Goal: Information Seeking & Learning: Learn about a topic

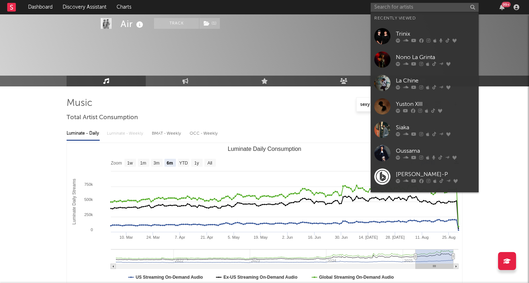
select select "6m"
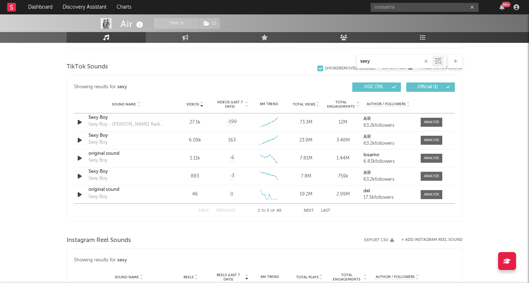
click at [409, 9] on input "oussama" at bounding box center [425, 7] width 108 height 9
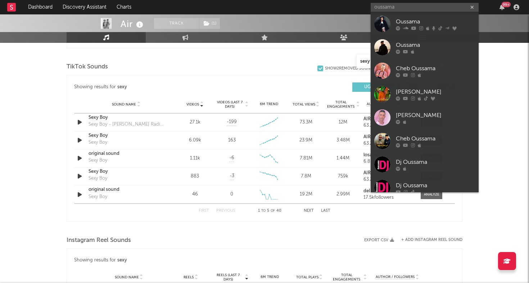
type input "oussama"
click at [380, 26] on div at bounding box center [382, 24] width 16 height 16
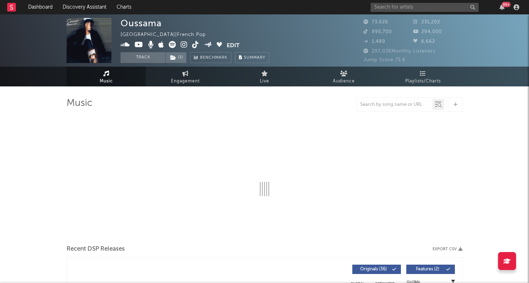
select select "6m"
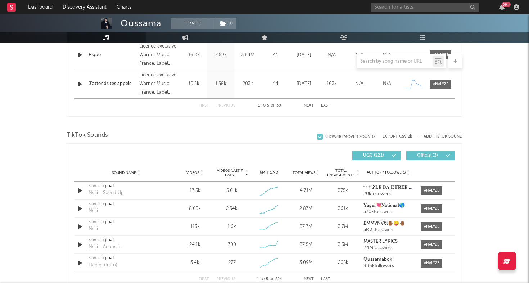
scroll to position [406, 0]
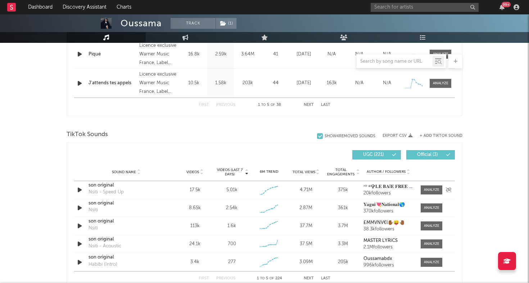
click at [80, 186] on icon "button" at bounding box center [80, 189] width 8 height 9
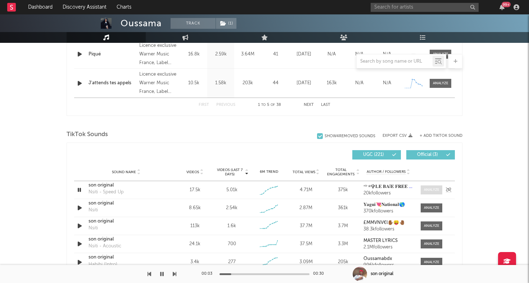
click at [430, 190] on div at bounding box center [431, 189] width 15 height 5
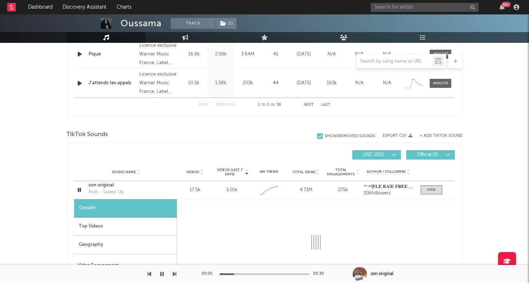
select select "1w"
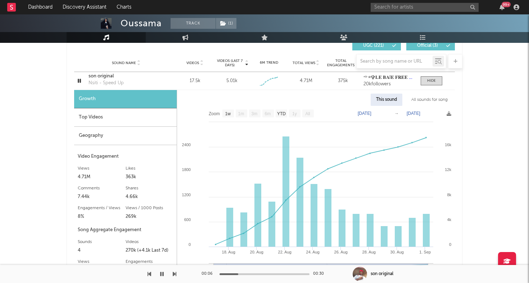
scroll to position [526, 0]
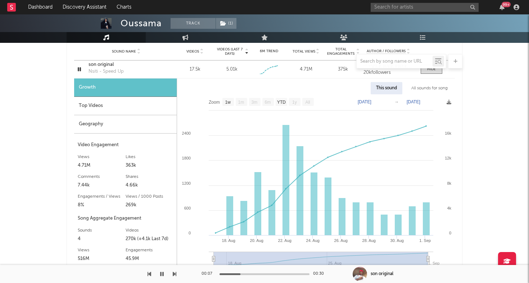
click at [105, 123] on div "Geography" at bounding box center [125, 124] width 103 height 18
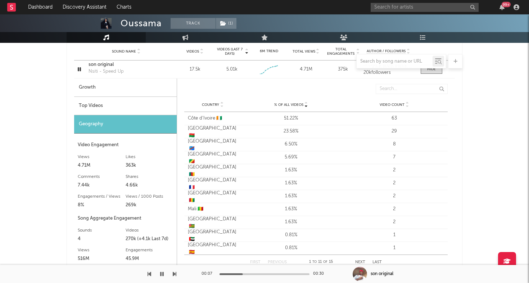
click at [115, 104] on div "Top Videos" at bounding box center [125, 106] width 103 height 18
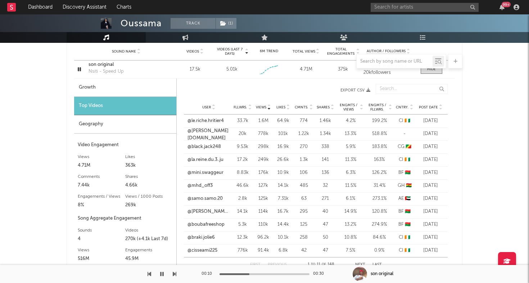
click at [433, 107] on span "Post Date" at bounding box center [428, 107] width 19 height 4
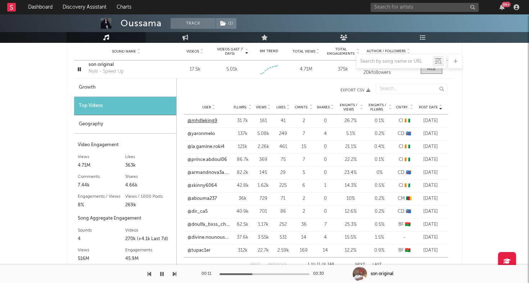
click at [206, 123] on link "@mhdleking9" at bounding box center [202, 120] width 30 height 7
click at [199, 148] on link "@la.gamine.roki4" at bounding box center [205, 146] width 37 height 7
click at [208, 161] on link "@prince.abdoul06" at bounding box center [207, 159] width 40 height 7
click at [209, 185] on link "@skinny6064" at bounding box center [202, 185] width 30 height 7
click at [432, 69] on div at bounding box center [431, 69] width 9 height 5
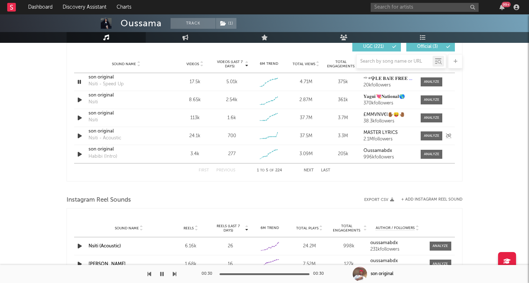
scroll to position [507, 0]
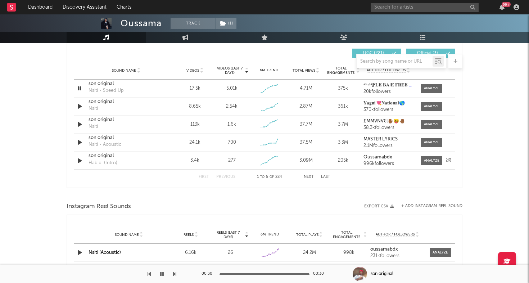
click at [82, 158] on icon "button" at bounding box center [80, 160] width 8 height 9
click at [426, 160] on div at bounding box center [431, 160] width 15 height 5
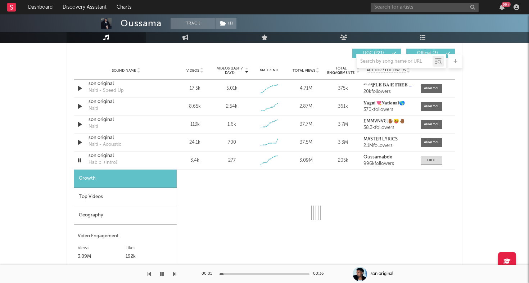
click at [387, 64] on div at bounding box center [386, 65] width 86 height 9
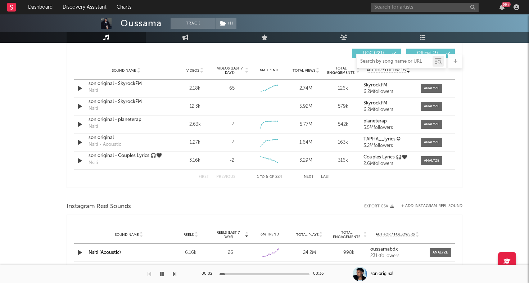
click at [367, 64] on input "text" at bounding box center [395, 62] width 76 height 6
click at [195, 69] on span "Videos" at bounding box center [192, 70] width 13 height 4
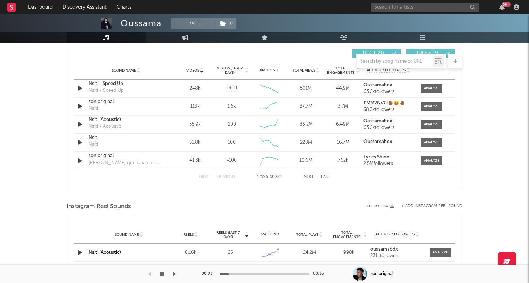
click at [224, 71] on span "Videos (last 7 days)" at bounding box center [229, 70] width 29 height 9
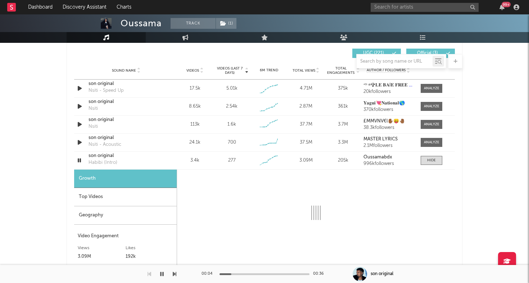
select select "6m"
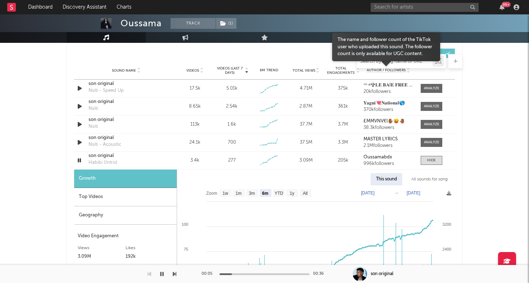
click at [386, 61] on input "text" at bounding box center [395, 62] width 76 height 6
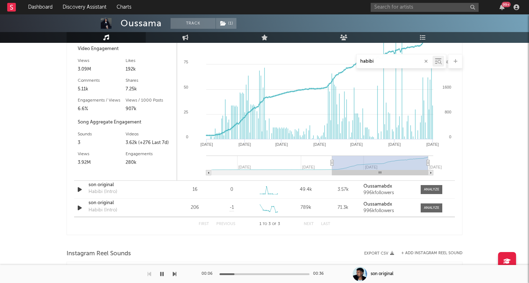
scroll to position [392, 0]
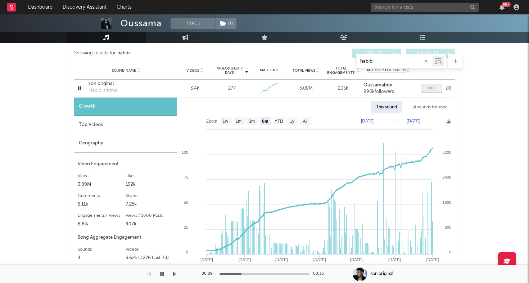
type input "habibi"
click at [432, 89] on div at bounding box center [431, 88] width 9 height 5
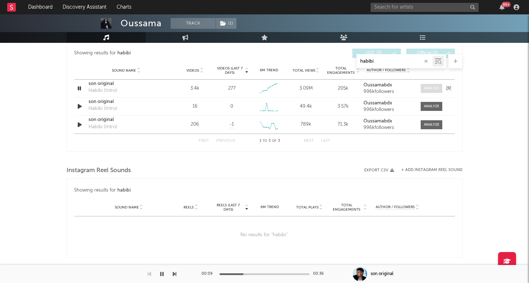
click at [432, 89] on div at bounding box center [431, 88] width 15 height 5
select select "6m"
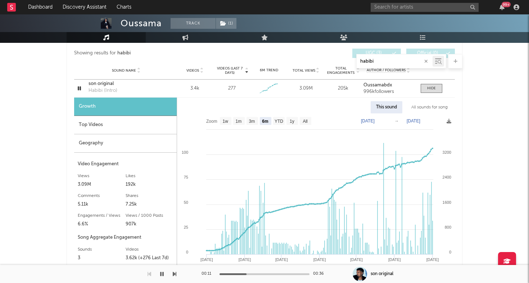
click at [122, 142] on div "Geography" at bounding box center [125, 143] width 103 height 18
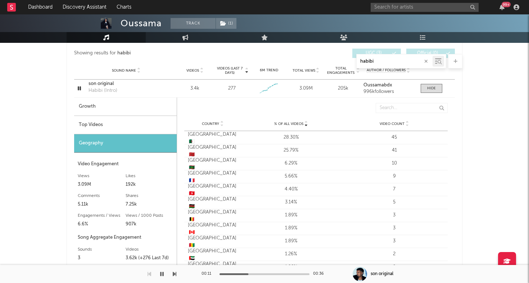
click at [130, 128] on div "Top Videos" at bounding box center [125, 125] width 103 height 18
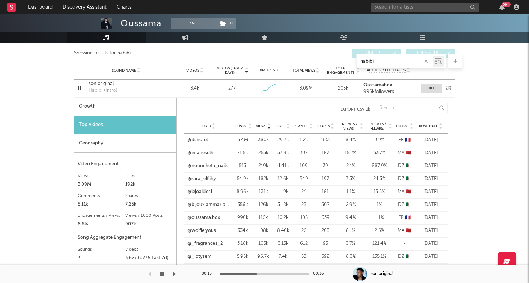
click at [78, 87] on icon "button" at bounding box center [79, 88] width 7 height 9
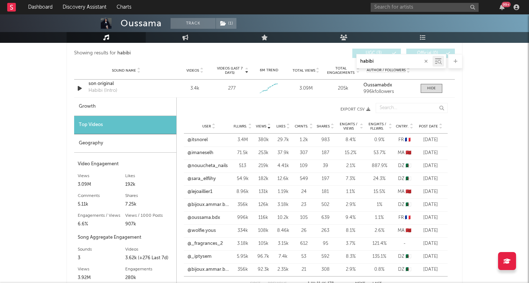
click at [429, 123] on div "Post Date" at bounding box center [430, 125] width 27 height 5
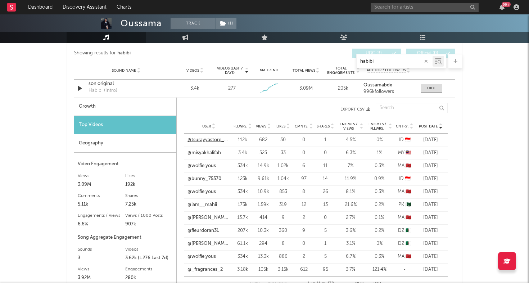
click at [205, 139] on link "@tsurayyastore_hijab" at bounding box center [208, 139] width 42 height 7
click at [116, 151] on div "Geography" at bounding box center [125, 143] width 102 height 18
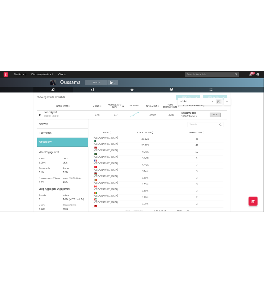
scroll to position [412, 0]
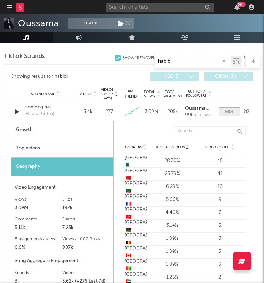
click at [230, 112] on div at bounding box center [229, 111] width 9 height 5
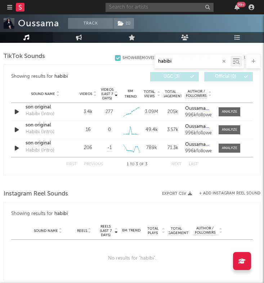
click at [160, 9] on input "text" at bounding box center [159, 7] width 108 height 9
click at [140, 4] on input "cysoul" at bounding box center [159, 7] width 108 height 9
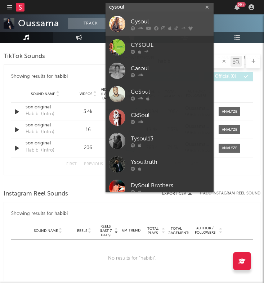
type input "cysoul"
click at [118, 25] on div at bounding box center [117, 24] width 16 height 16
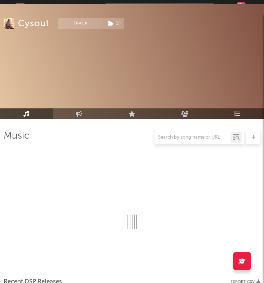
scroll to position [412, 0]
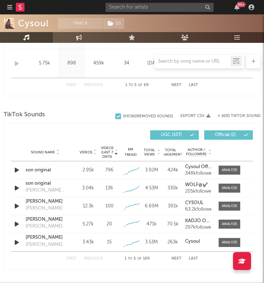
select select "6m"
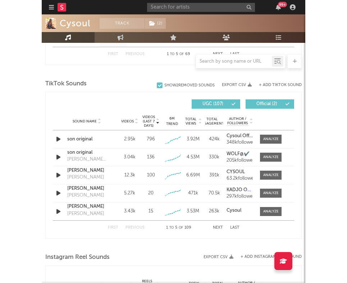
scroll to position [500, 0]
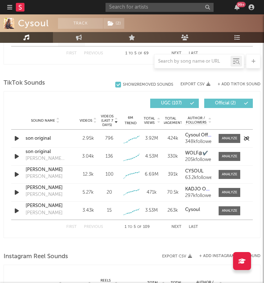
click at [15, 140] on icon "button" at bounding box center [17, 138] width 8 height 9
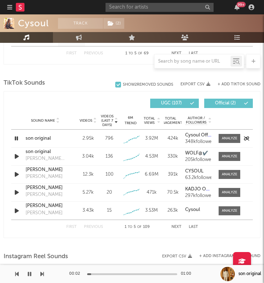
click at [15, 140] on icon "button" at bounding box center [16, 138] width 7 height 9
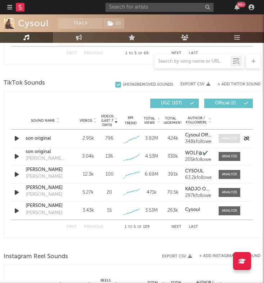
click at [221, 136] on span at bounding box center [229, 138] width 22 height 9
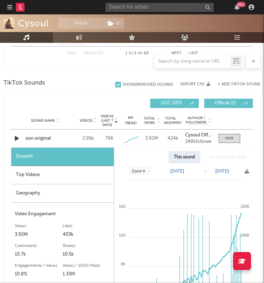
select select "Zoom"
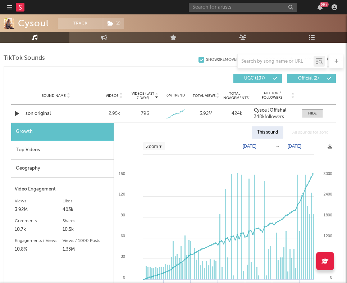
scroll to position [527, 0]
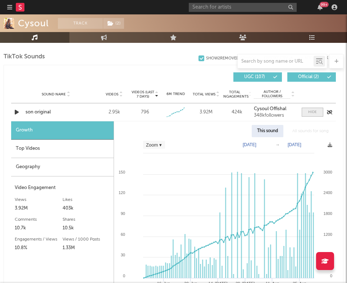
click at [302, 115] on span at bounding box center [313, 112] width 22 height 9
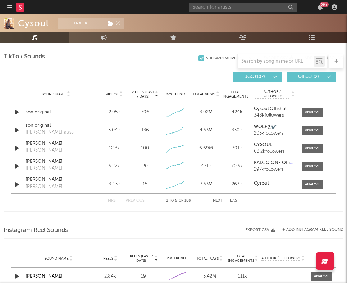
click at [73, 70] on div "Videos (last 7 days) Sound Name Videos Videos (last 7 days) Total Views Total E…" at bounding box center [173, 77] width 325 height 17
click at [72, 72] on div at bounding box center [92, 76] width 163 height 9
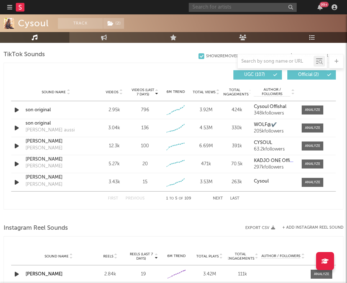
click at [247, 11] on input "text" at bounding box center [243, 7] width 108 height 9
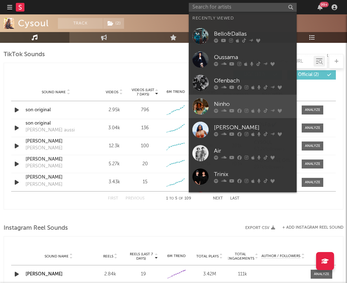
click at [199, 99] on div at bounding box center [200, 106] width 16 height 16
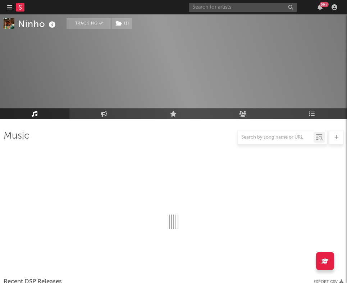
scroll to position [529, 0]
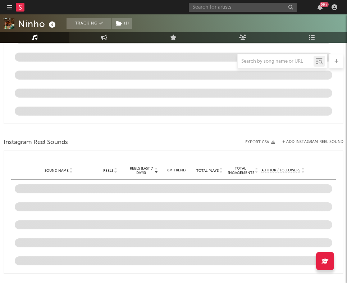
select select "6m"
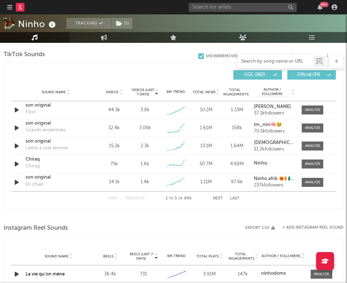
click at [254, 60] on input "text" at bounding box center [276, 62] width 76 height 6
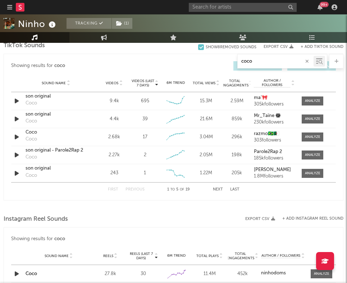
scroll to position [414, 0]
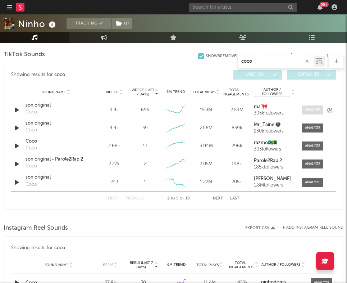
type input "coco"
click at [307, 110] on div at bounding box center [312, 109] width 15 height 5
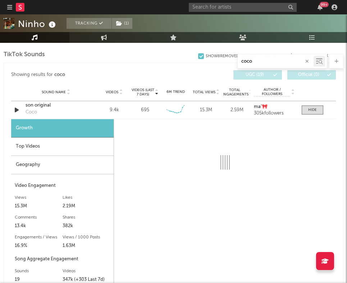
click at [44, 168] on div "Geography" at bounding box center [62, 165] width 103 height 18
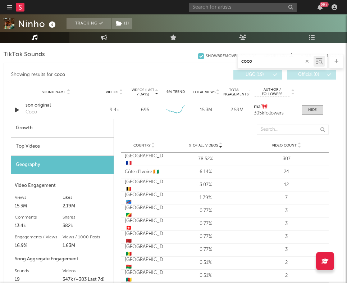
click at [41, 150] on div "Top Videos" at bounding box center [62, 146] width 103 height 18
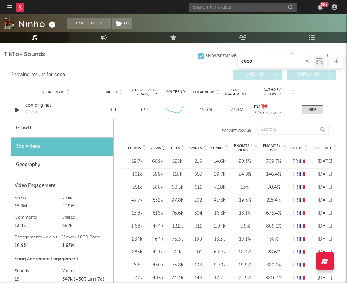
click at [319, 148] on span "Post Date" at bounding box center [322, 148] width 19 height 4
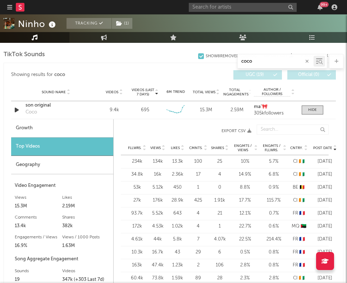
click at [136, 162] on div "234k" at bounding box center [137, 161] width 18 height 7
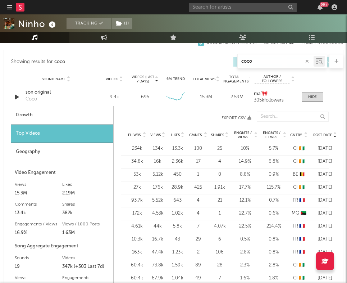
scroll to position [430, 0]
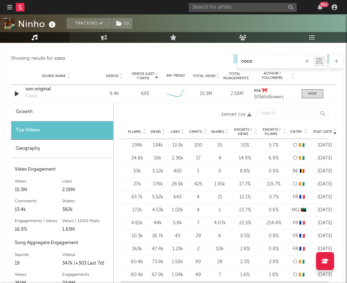
click at [131, 146] on div "234k" at bounding box center [137, 145] width 18 height 7
click at [209, 146] on div "Cmnts. 100" at bounding box center [198, 145] width 22 height 7
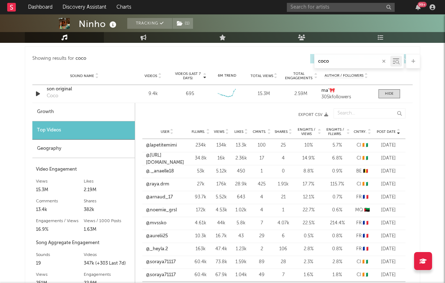
scroll to position [387, 0]
click at [164, 146] on link "@lapetitemimi" at bounding box center [161, 145] width 31 height 7
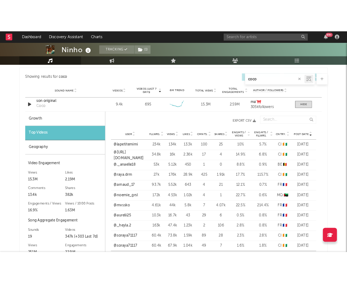
scroll to position [407, 0]
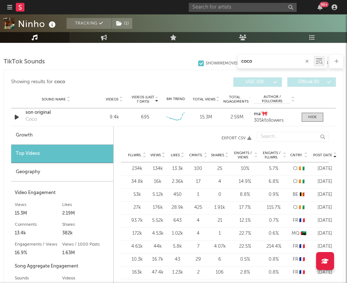
click at [307, 62] on icon "button" at bounding box center [307, 61] width 4 height 5
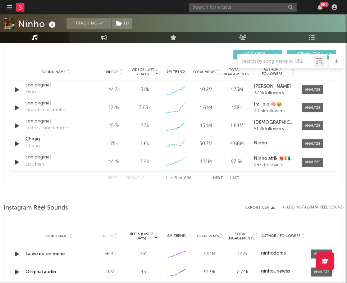
scroll to position [540, 0]
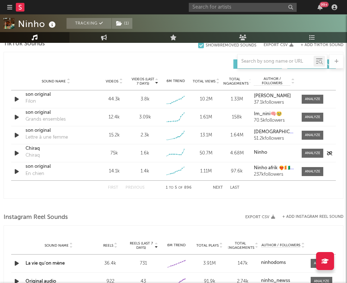
click at [18, 153] on icon "button" at bounding box center [17, 153] width 8 height 9
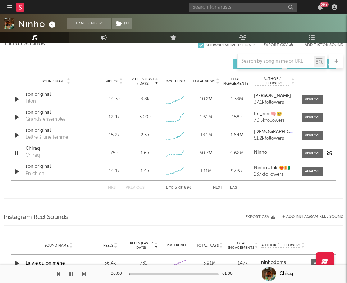
click at [18, 153] on icon "button" at bounding box center [16, 153] width 7 height 9
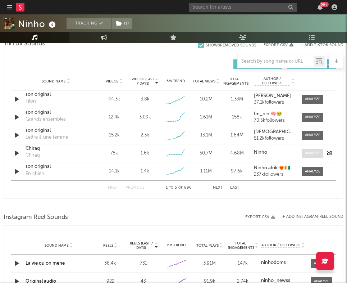
click at [309, 154] on div at bounding box center [312, 152] width 15 height 5
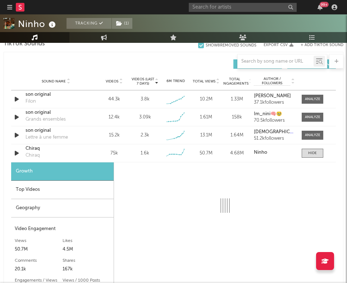
click at [50, 210] on div "Geography" at bounding box center [62, 208] width 103 height 18
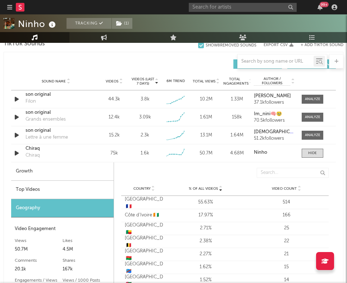
click at [54, 196] on div "Top Videos" at bounding box center [62, 190] width 103 height 18
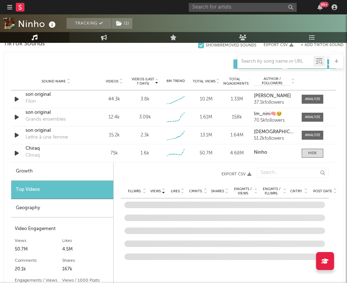
click at [318, 189] on span "Post Date" at bounding box center [322, 191] width 19 height 4
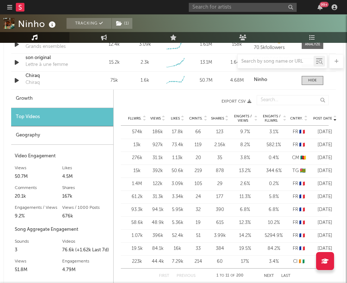
scroll to position [614, 0]
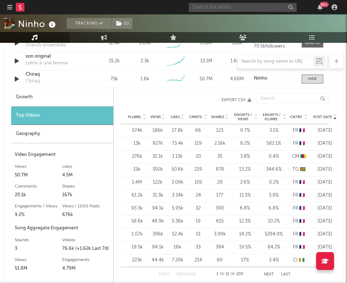
click at [240, 4] on input "text" at bounding box center [243, 7] width 108 height 9
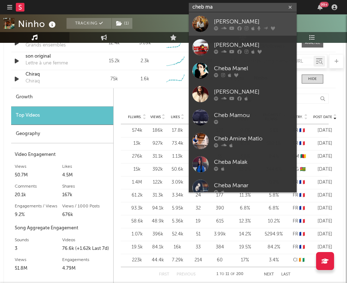
type input "cheb ma"
click at [232, 15] on link "[PERSON_NAME]" at bounding box center [243, 23] width 108 height 23
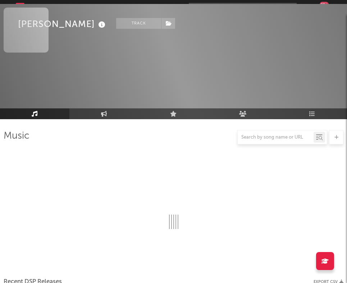
scroll to position [614, 0]
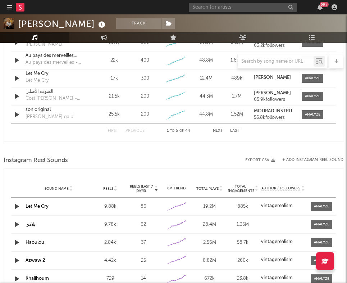
select select "6m"
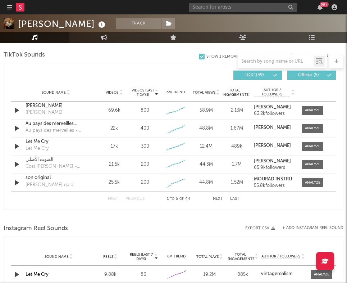
scroll to position [511, 0]
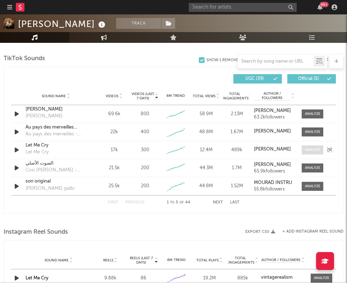
click at [305, 150] on div at bounding box center [312, 149] width 15 height 5
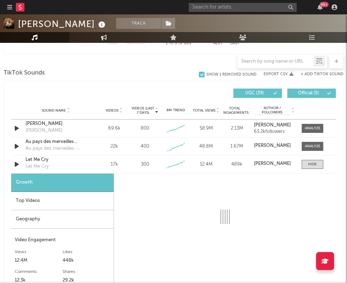
click at [37, 222] on div "Geography" at bounding box center [62, 219] width 103 height 18
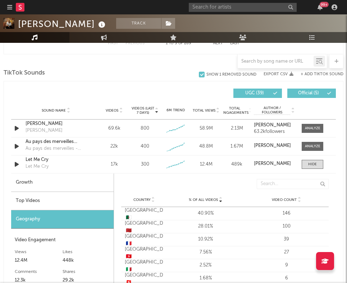
click at [53, 203] on div "Top Videos" at bounding box center [62, 201] width 103 height 18
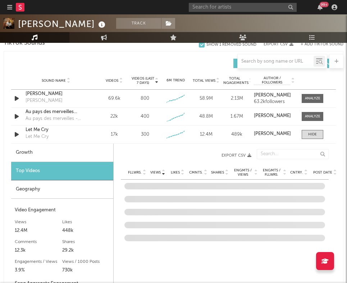
scroll to position [552, 0]
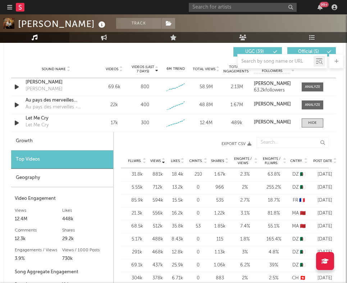
click at [322, 161] on span "Post Date" at bounding box center [322, 161] width 19 height 4
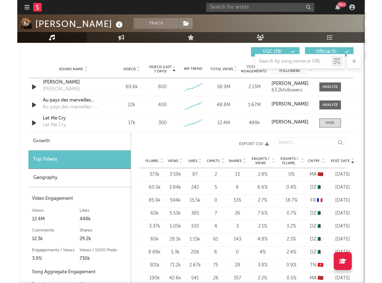
scroll to position [509, 0]
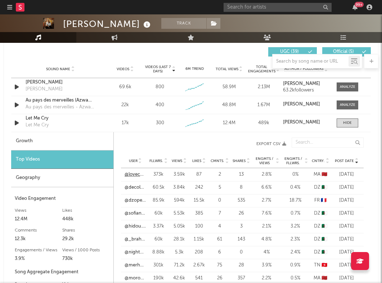
click at [135, 175] on link "@lovechefchaouen" at bounding box center [134, 174] width 21 height 7
click at [135, 185] on link "@decolux31" at bounding box center [134, 187] width 21 height 7
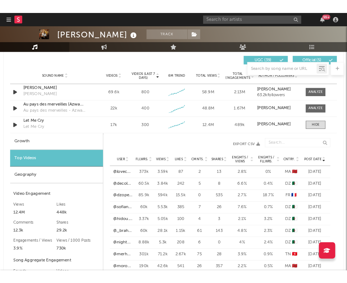
scroll to position [552, 0]
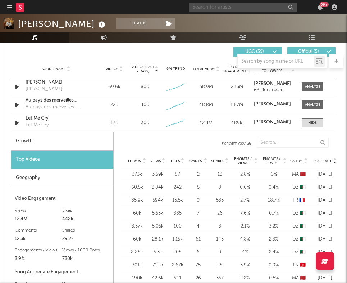
click at [267, 6] on input "text" at bounding box center [243, 7] width 108 height 9
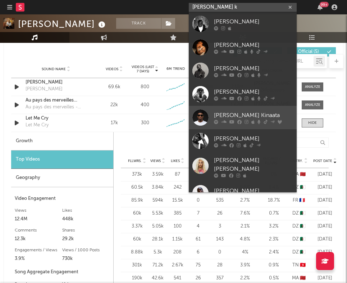
type input "[PERSON_NAME] k"
click at [200, 122] on div at bounding box center [200, 117] width 16 height 16
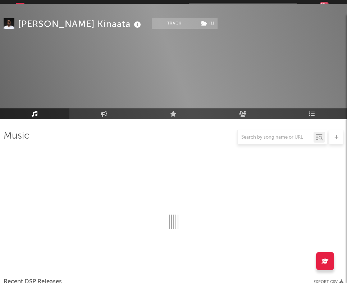
scroll to position [552, 0]
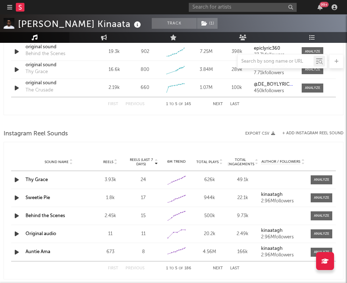
select select "6m"
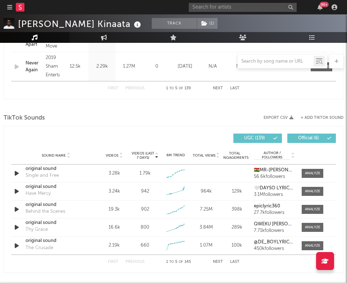
scroll to position [468, 0]
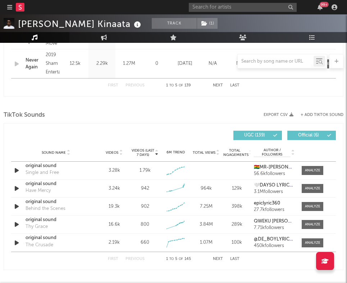
click at [288, 66] on div at bounding box center [282, 61] width 90 height 14
click at [282, 59] on input "text" at bounding box center [276, 62] width 76 height 6
paste input "Effiakuma Broken Heart"
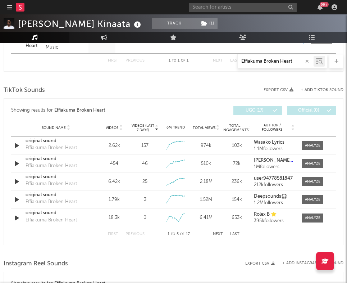
scroll to position [379, 0]
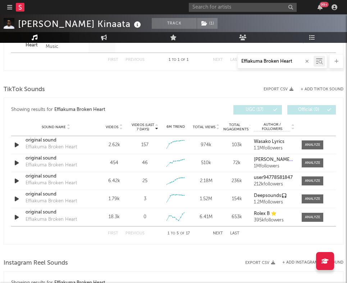
type input "Effiakuma Broken Heart"
click at [245, 9] on input "text" at bounding box center [243, 7] width 108 height 9
click at [231, 8] on input "morijah" at bounding box center [243, 7] width 108 height 9
click at [215, 6] on input "morijah" at bounding box center [243, 7] width 108 height 9
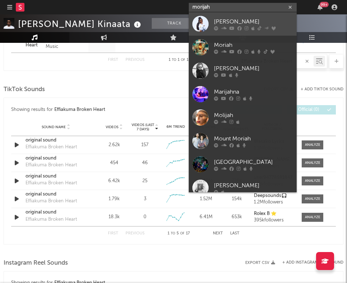
type input "morijah"
click at [200, 21] on div at bounding box center [200, 24] width 16 height 16
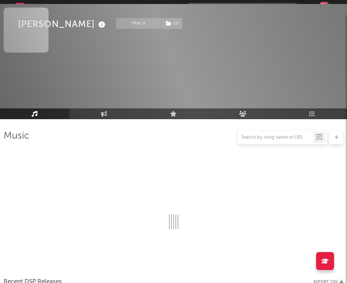
scroll to position [379, 0]
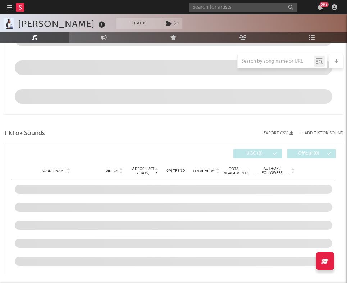
click at [61, 133] on div "TikTok Sounds" at bounding box center [174, 133] width 340 height 12
select select "6m"
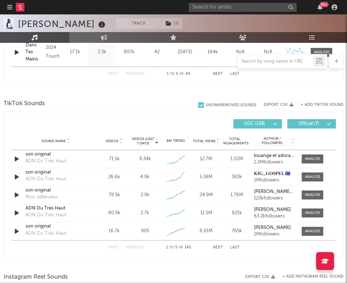
scroll to position [487, 0]
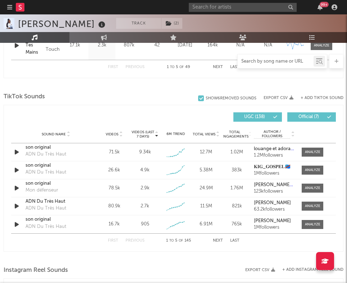
click at [273, 64] on input "text" at bounding box center [276, 62] width 76 height 6
paste input "Ebenezer"
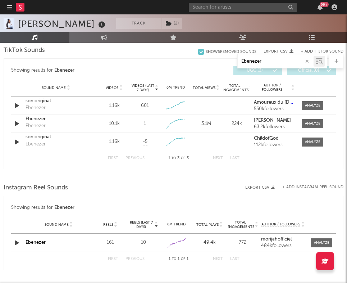
scroll to position [413, 0]
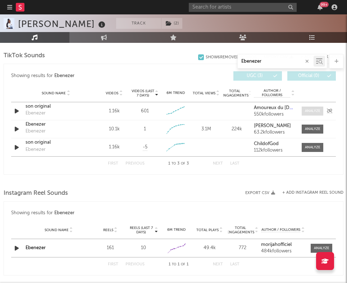
type input "Ebenezer"
click at [305, 110] on div at bounding box center [312, 110] width 15 height 5
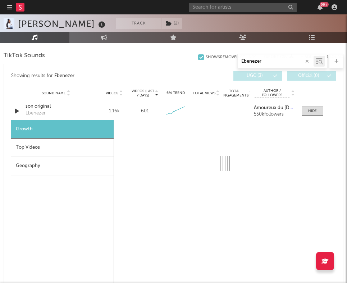
select select "6m"
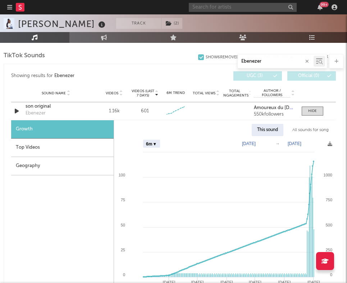
click at [236, 9] on input "text" at bounding box center [243, 7] width 108 height 9
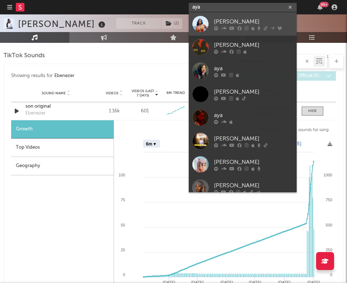
type input "aya"
click at [204, 25] on div at bounding box center [200, 24] width 16 height 16
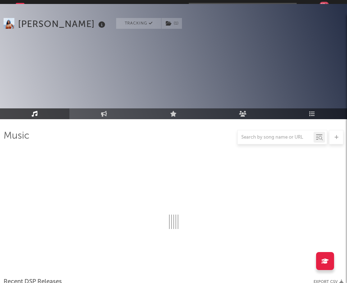
scroll to position [413, 0]
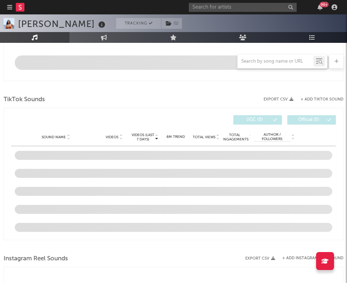
select select "6m"
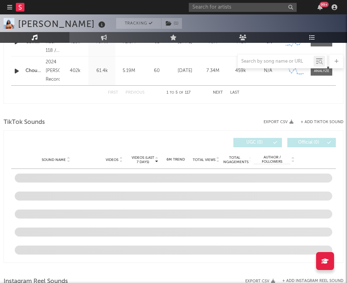
scroll to position [463, 0]
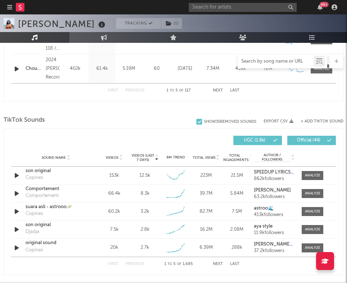
click at [265, 60] on input "text" at bounding box center [276, 62] width 76 height 6
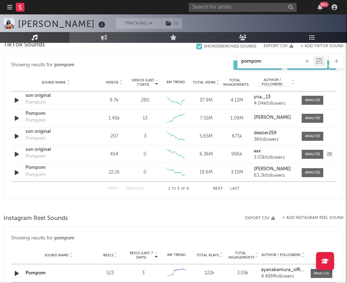
scroll to position [423, 0]
type input "pompom"
click at [320, 100] on div at bounding box center [312, 100] width 15 height 5
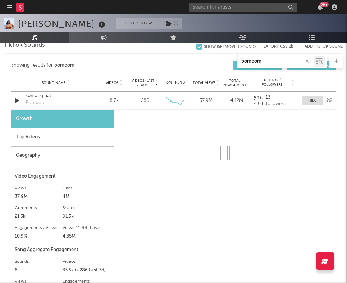
select select "6m"
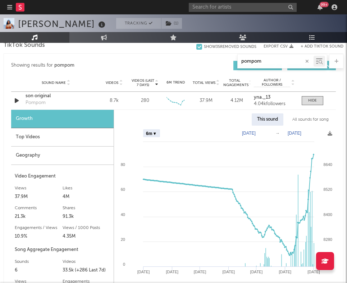
click at [76, 156] on div "Geography" at bounding box center [62, 155] width 103 height 18
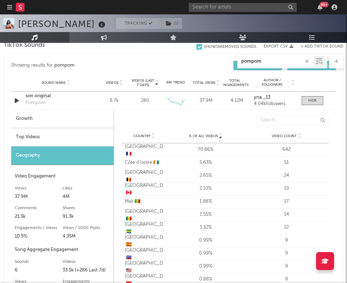
click at [73, 138] on div "Top Videos" at bounding box center [62, 137] width 103 height 18
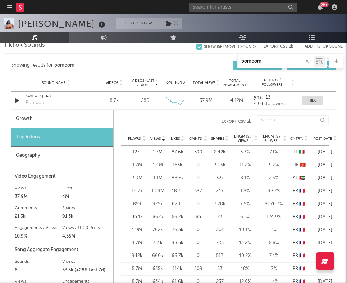
click at [330, 138] on span "Post Date" at bounding box center [322, 138] width 19 height 4
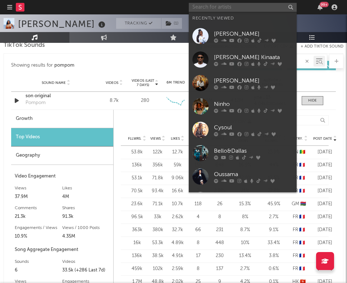
click at [250, 8] on input "text" at bounding box center [243, 7] width 108 height 9
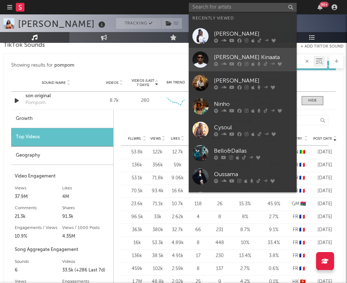
click at [195, 59] on div at bounding box center [200, 59] width 16 height 16
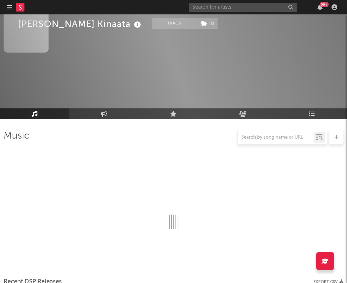
scroll to position [423, 0]
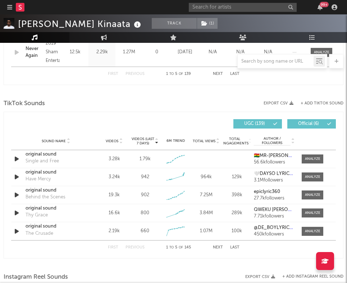
select select "6m"
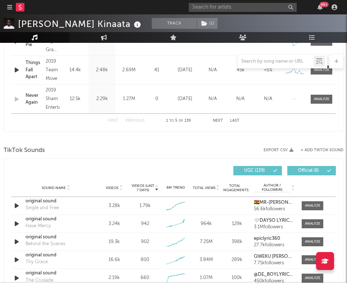
scroll to position [454, 0]
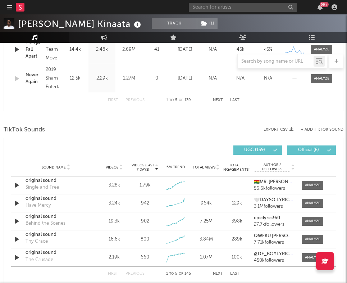
click at [262, 58] on div at bounding box center [276, 61] width 76 height 9
click at [257, 62] on input "text" at bounding box center [276, 62] width 76 height 6
paste input "[URL][DOMAIN_NAME]"
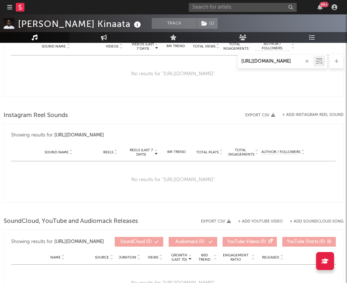
click at [257, 62] on input "[URL][DOMAIN_NAME]" at bounding box center [276, 62] width 76 height 6
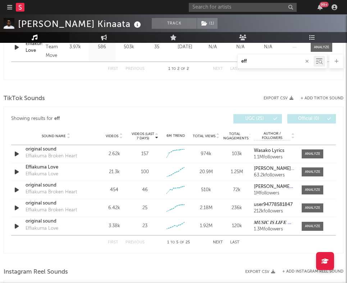
scroll to position [404, 0]
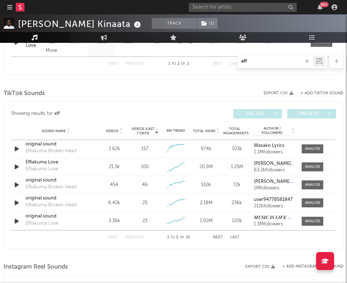
type input "eff"
click at [112, 129] on span "Videos" at bounding box center [112, 131] width 13 height 4
click at [218, 236] on button "Next" at bounding box center [218, 237] width 10 height 4
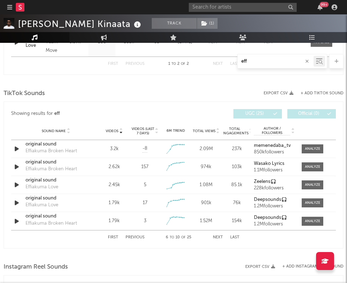
click at [218, 236] on button "Next" at bounding box center [218, 237] width 10 height 4
click at [312, 95] on button "+ Add TikTok Sound" at bounding box center [322, 93] width 43 height 4
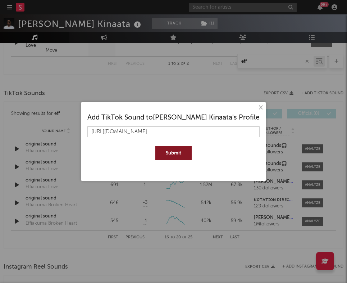
type input "[URL][DOMAIN_NAME]"
click at [175, 155] on button "Submit" at bounding box center [173, 153] width 36 height 14
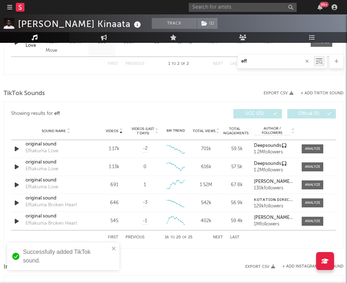
click at [309, 60] on icon "button" at bounding box center [307, 61] width 4 height 5
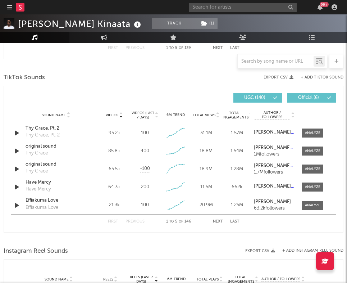
scroll to position [510, 0]
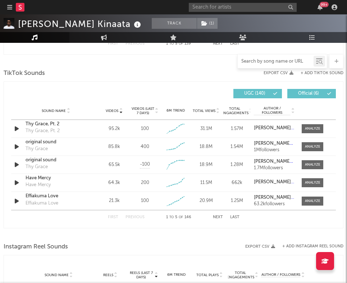
click at [256, 61] on input "text" at bounding box center [276, 62] width 76 height 6
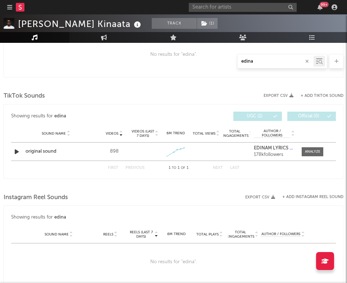
scroll to position [364, 0]
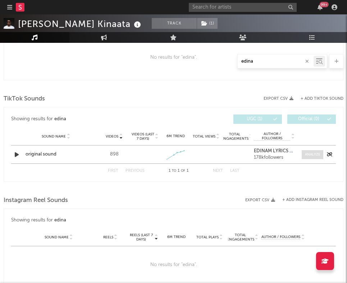
type input "edina"
click at [313, 152] on div at bounding box center [312, 154] width 15 height 5
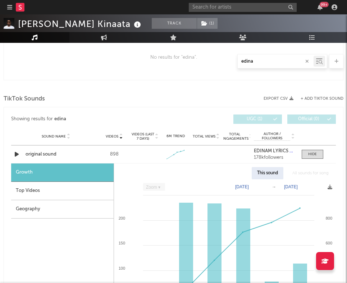
scroll to position [406, 0]
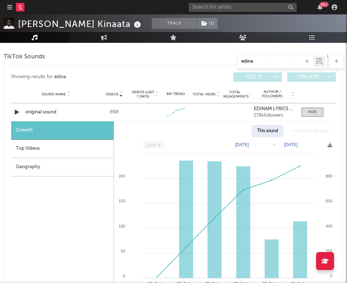
click at [67, 167] on div "Geography" at bounding box center [62, 167] width 103 height 18
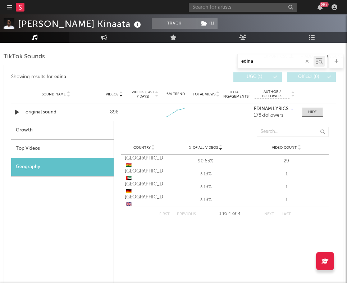
click at [68, 148] on div "Top Videos" at bounding box center [62, 149] width 103 height 18
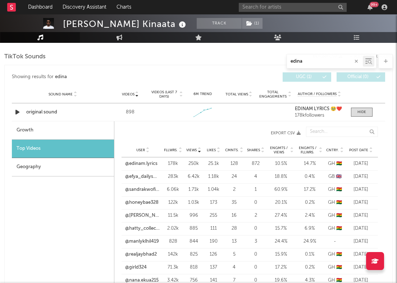
scroll to position [363, 0]
click at [355, 149] on span "Post Date" at bounding box center [358, 150] width 19 height 4
click at [153, 128] on div "Post Date User Fllwrs. Views Likes Cmnts. Shares Engmts / Views Engmts / Fllwrs…" at bounding box center [250, 133] width 257 height 20
click at [168, 150] on span "Fllwrs." at bounding box center [171, 150] width 14 height 4
click at [192, 149] on span "Views" at bounding box center [191, 150] width 10 height 4
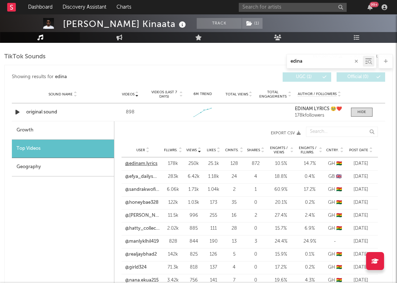
click at [141, 163] on link "@edinam.lyrics" at bounding box center [141, 163] width 32 height 7
click at [139, 186] on link "@sandrakwofie795" at bounding box center [142, 189] width 35 height 7
click at [140, 175] on link "@efya_dailysmile" at bounding box center [142, 176] width 35 height 7
click at [146, 213] on link "@[PERSON_NAME].cudjoe0" at bounding box center [142, 215] width 35 height 7
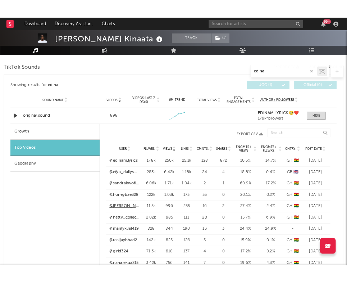
scroll to position [382, 0]
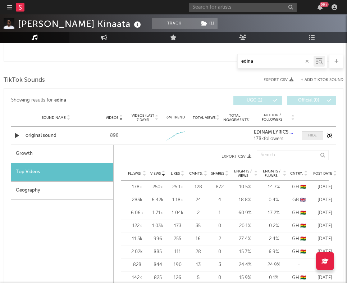
click at [312, 131] on span at bounding box center [313, 135] width 22 height 9
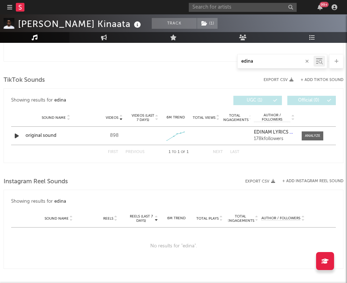
click at [303, 61] on input "edina" at bounding box center [276, 62] width 76 height 6
click at [307, 61] on icon "button" at bounding box center [307, 61] width 4 height 5
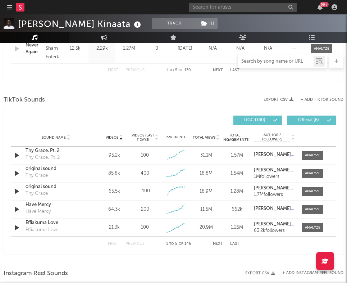
scroll to position [485, 0]
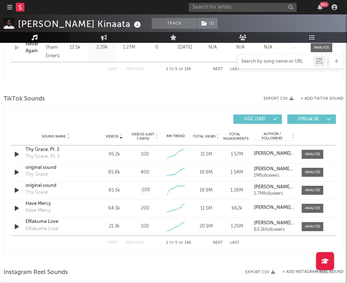
click at [272, 61] on input "text" at bounding box center [276, 62] width 76 height 6
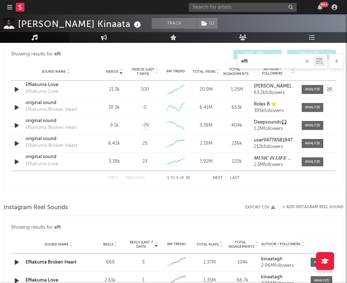
scroll to position [451, 0]
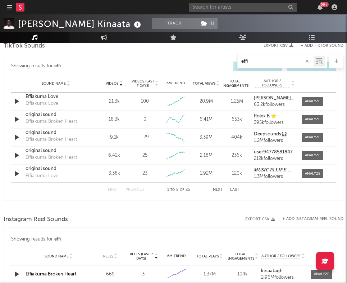
type input "effi"
click at [113, 83] on span "Videos" at bounding box center [112, 83] width 13 height 4
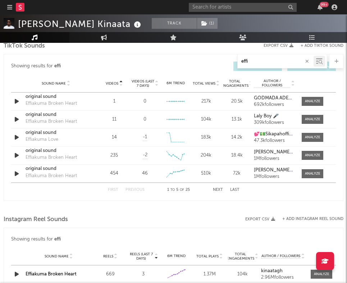
click at [113, 83] on span "Videos" at bounding box center [112, 83] width 13 height 4
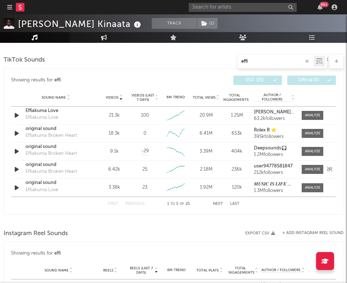
scroll to position [427, 0]
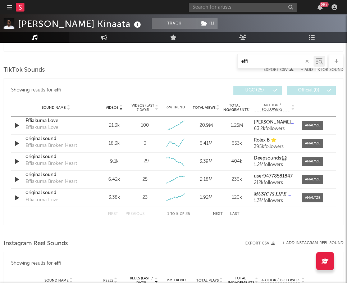
click at [307, 59] on icon "button" at bounding box center [307, 61] width 4 height 5
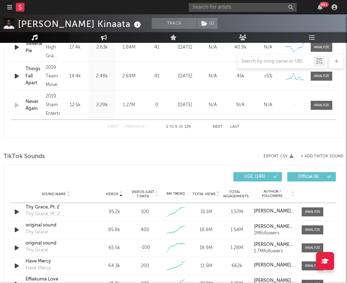
scroll to position [456, 0]
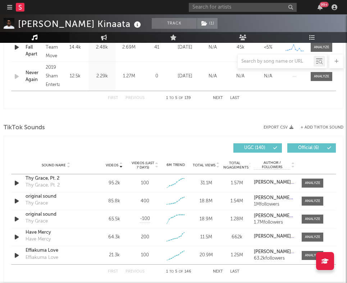
click at [305, 126] on button "+ Add TikTok Sound" at bounding box center [322, 128] width 43 height 4
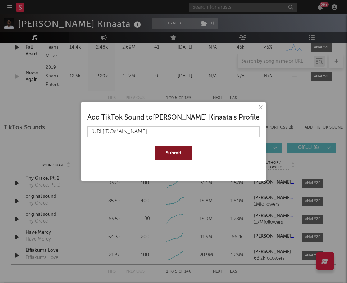
type input "[URL][DOMAIN_NAME]"
click at [171, 153] on button "Submit" at bounding box center [173, 153] width 36 height 14
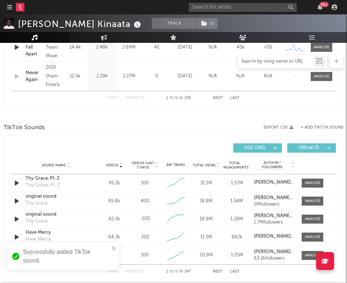
click at [258, 61] on input "text" at bounding box center [276, 62] width 76 height 6
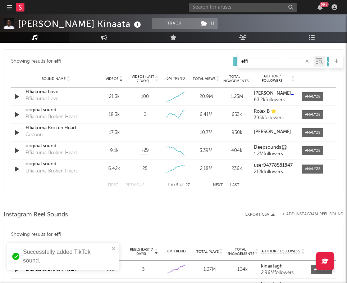
scroll to position [427, 0]
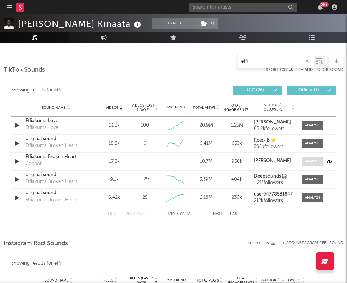
type input "effi"
click at [319, 162] on div at bounding box center [312, 161] width 15 height 5
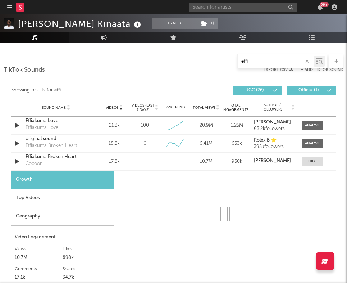
click at [36, 206] on div "Top Videos" at bounding box center [62, 198] width 103 height 18
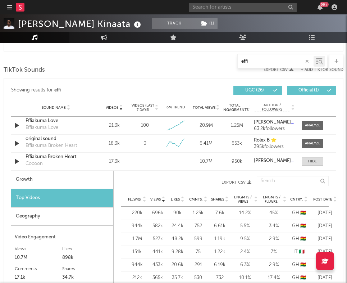
click at [32, 216] on div "Geography" at bounding box center [62, 216] width 102 height 18
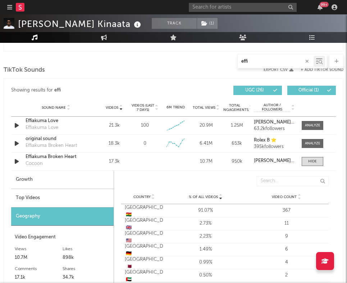
click at [50, 172] on div "Growth" at bounding box center [62, 180] width 103 height 18
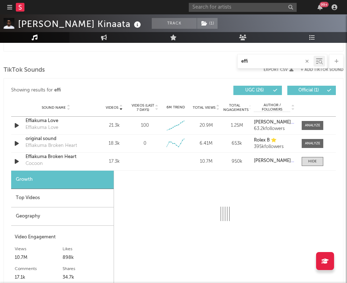
select select "6m"
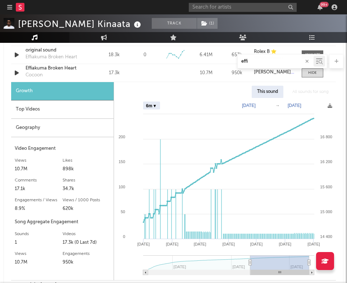
click at [59, 118] on div "Top Videos" at bounding box center [62, 109] width 103 height 18
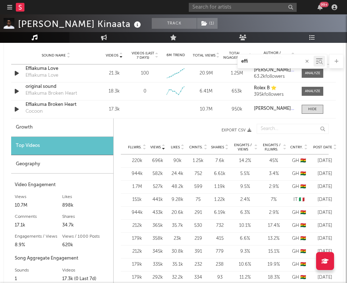
scroll to position [475, 0]
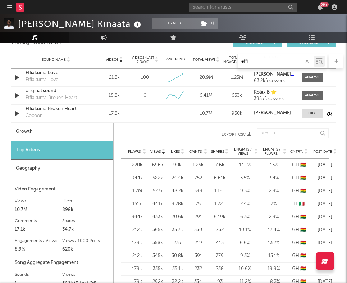
click at [312, 118] on div "Sound Name Effiakuma Broken Heart Cocoon Videos 17.3k Videos (last 7 days) Week…" at bounding box center [173, 114] width 325 height 18
click at [311, 112] on div at bounding box center [312, 113] width 9 height 5
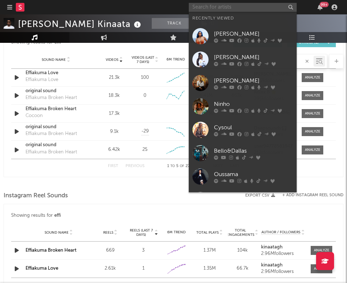
click at [243, 4] on input "text" at bounding box center [243, 7] width 108 height 9
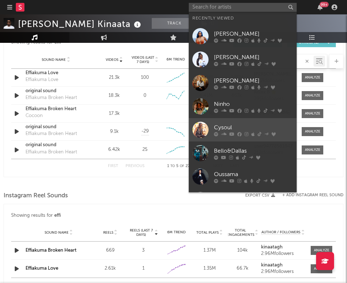
click at [198, 122] on div at bounding box center [200, 130] width 16 height 16
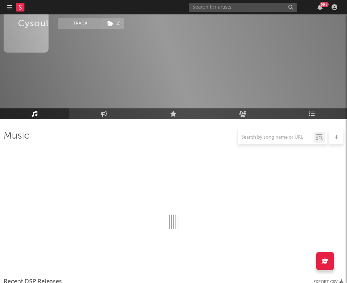
scroll to position [475, 0]
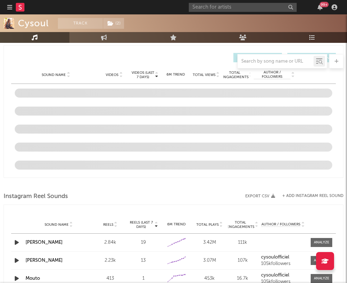
select select "6m"
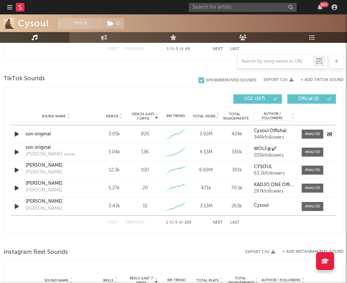
scroll to position [506, 0]
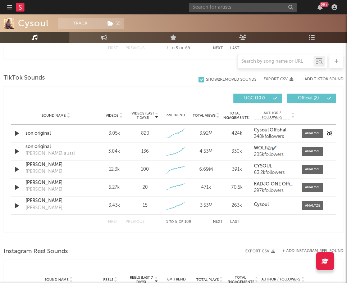
click at [15, 133] on icon "button" at bounding box center [17, 133] width 8 height 9
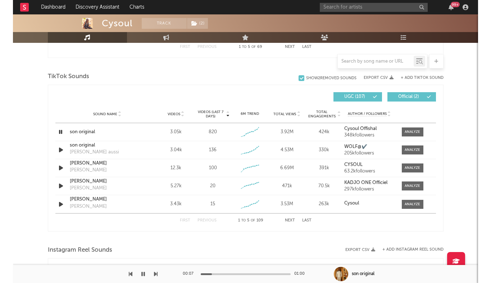
scroll to position [462, 0]
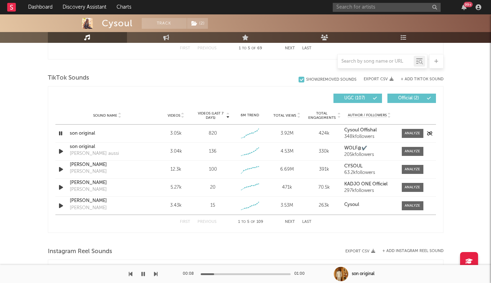
click at [86, 133] on div "son original" at bounding box center [107, 133] width 75 height 7
click at [60, 133] on icon "button" at bounding box center [60, 133] width 7 height 9
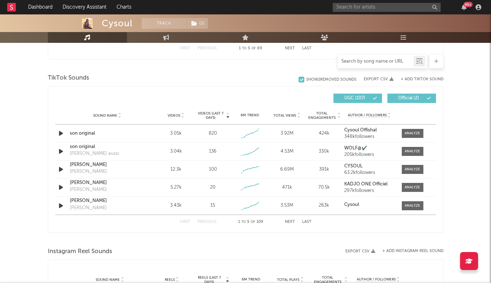
click at [360, 63] on input "text" at bounding box center [376, 62] width 76 height 6
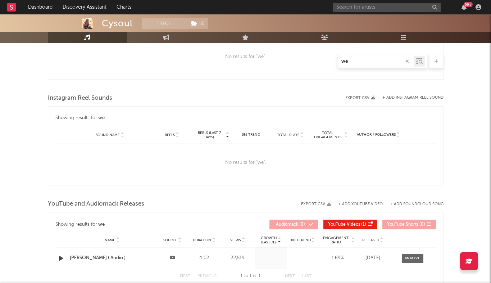
type input "wét"
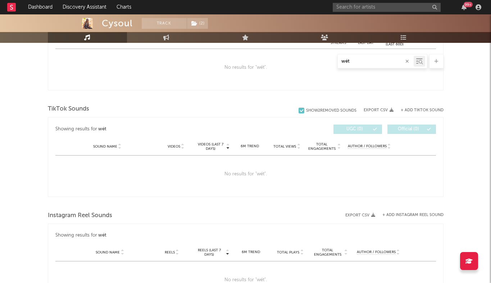
scroll to position [310, 0]
click at [369, 60] on input "wét" at bounding box center [376, 62] width 76 height 6
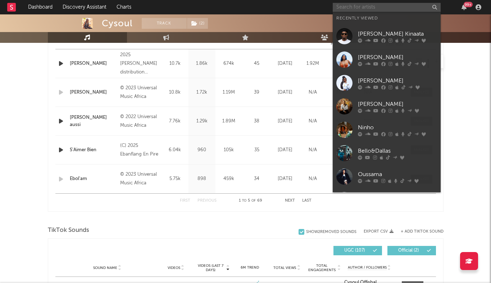
click at [365, 6] on input "text" at bounding box center [387, 7] width 108 height 9
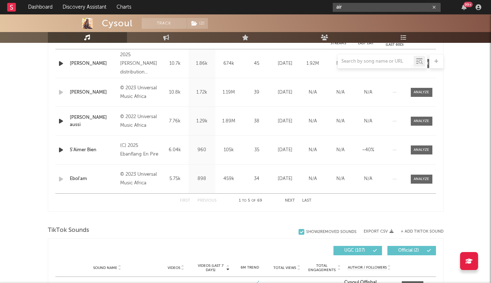
click at [348, 9] on input "air" at bounding box center [387, 7] width 108 height 9
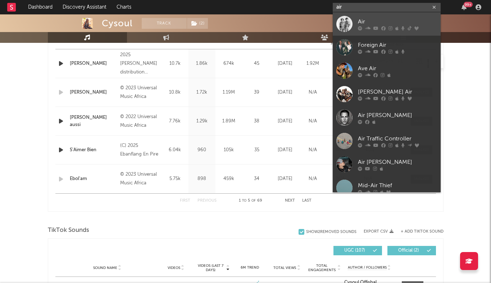
type input "air"
click at [346, 23] on div at bounding box center [344, 24] width 16 height 16
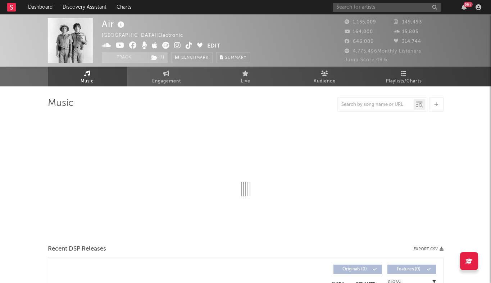
select select "6m"
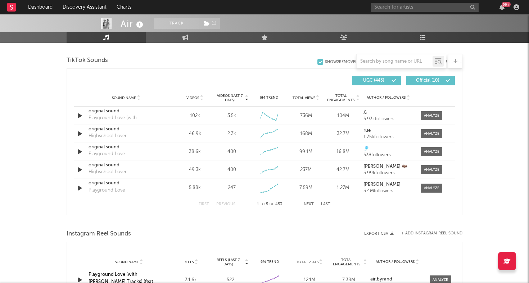
scroll to position [485, 0]
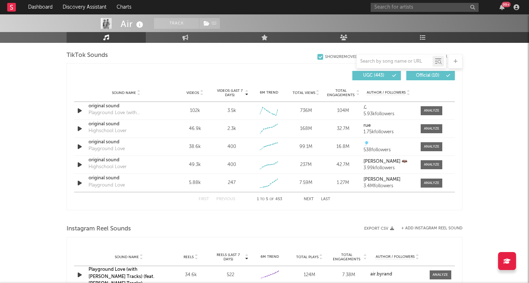
click at [368, 58] on div at bounding box center [395, 61] width 76 height 9
click at [367, 64] on input "text" at bounding box center [395, 62] width 76 height 6
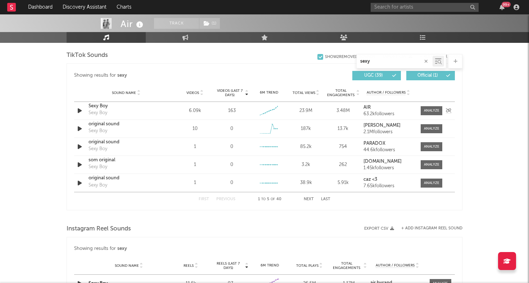
click at [79, 112] on icon "button" at bounding box center [80, 110] width 8 height 9
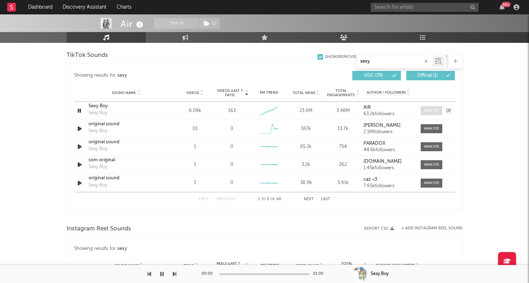
type input "sexy"
click at [426, 110] on div at bounding box center [431, 110] width 15 height 5
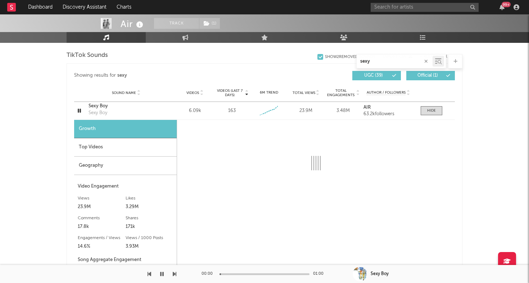
click at [96, 167] on div "Geography" at bounding box center [125, 166] width 103 height 18
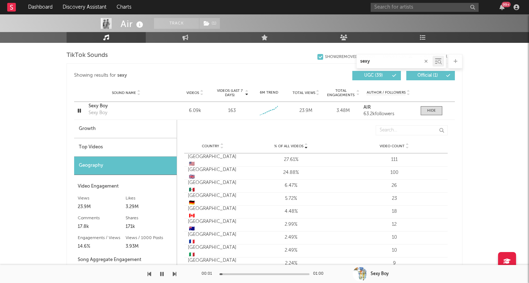
click at [114, 143] on div "Top Videos" at bounding box center [125, 147] width 103 height 18
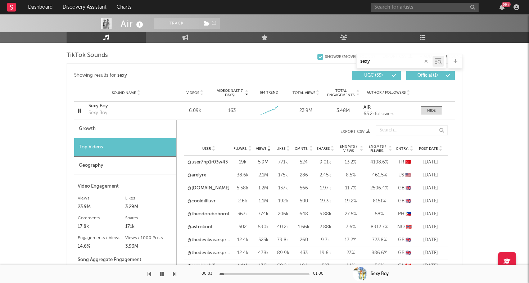
click at [426, 146] on div "Post Date" at bounding box center [430, 148] width 27 height 5
click at [80, 110] on icon "button" at bounding box center [79, 110] width 7 height 9
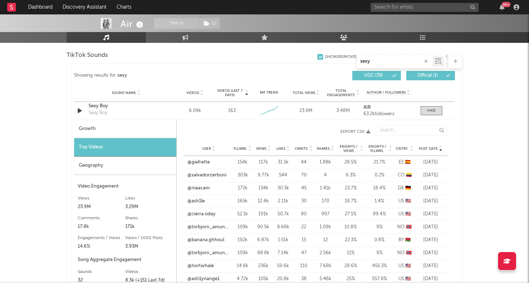
click at [208, 171] on div "User @salvadorzerboni Fllwrs. 303k Views 9.77k Likes 544 Cmnts. 70 Shares 4 Eng…" at bounding box center [316, 175] width 264 height 13
click at [199, 174] on link "@salvadorzerboni" at bounding box center [206, 175] width 39 height 7
click at [204, 187] on link "@niaacam" at bounding box center [198, 188] width 22 height 7
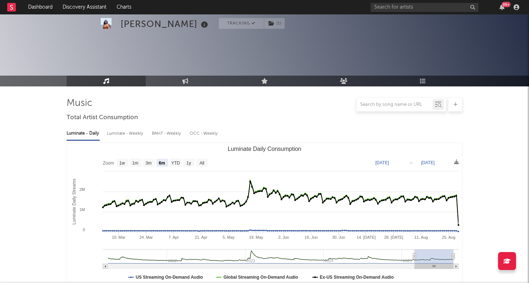
select select "6m"
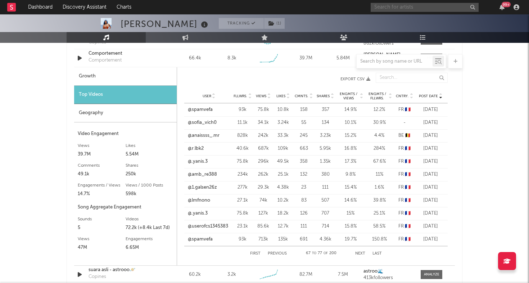
click at [421, 7] on input "text" at bounding box center [425, 7] width 108 height 9
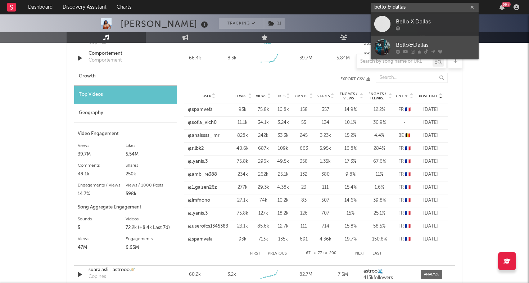
type input "bello & dallas"
click at [403, 40] on link "Bello&Dallas" at bounding box center [425, 47] width 108 height 23
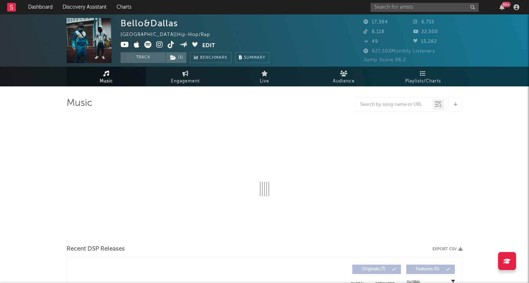
select select "6m"
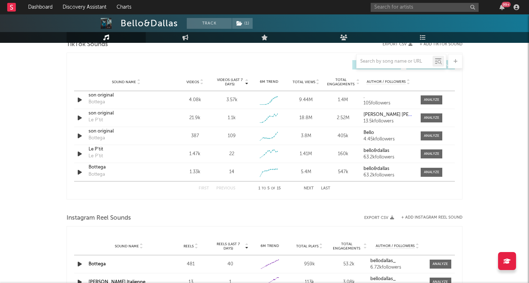
scroll to position [477, 0]
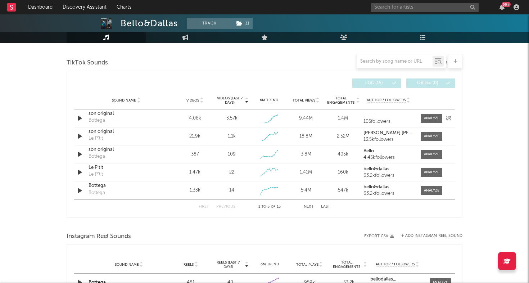
click at [81, 118] on icon "button" at bounding box center [80, 118] width 8 height 9
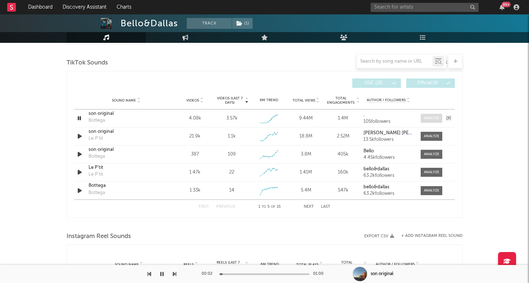
click at [430, 120] on div at bounding box center [431, 117] width 15 height 5
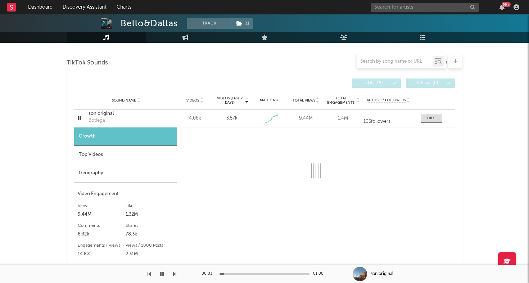
select select "1w"
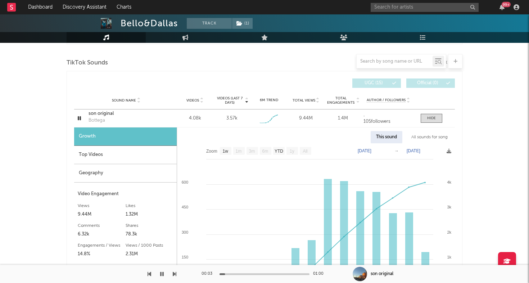
click at [97, 168] on div "Geography" at bounding box center [125, 173] width 103 height 18
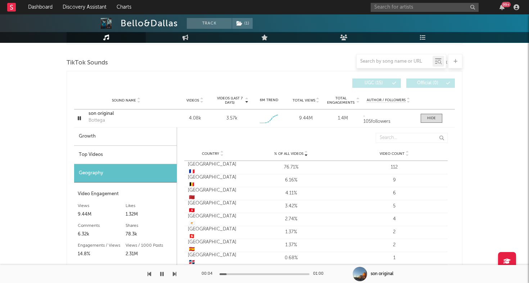
click at [107, 160] on div "Top Videos" at bounding box center [125, 155] width 103 height 18
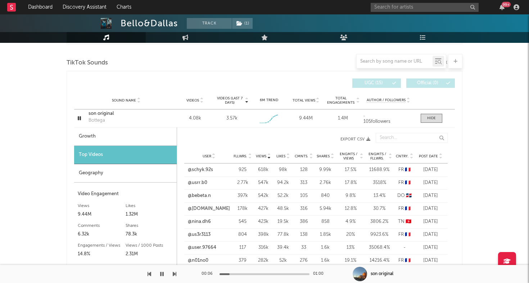
click at [424, 157] on span "Post Date" at bounding box center [428, 156] width 19 height 4
click at [79, 118] on icon "button" at bounding box center [79, 118] width 7 height 9
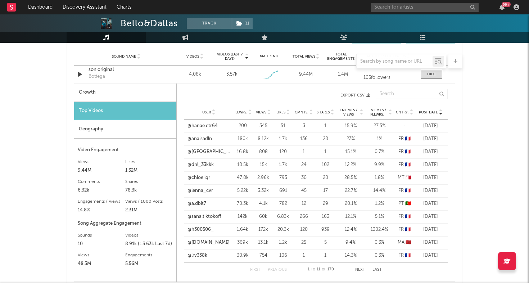
scroll to position [522, 0]
click at [193, 244] on link "@chaaay.kh" at bounding box center [208, 242] width 42 height 7
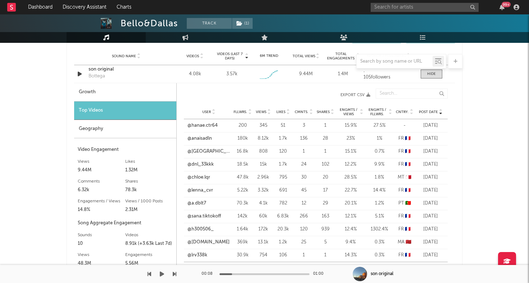
click at [356, 267] on div at bounding box center [360, 274] width 14 height 14
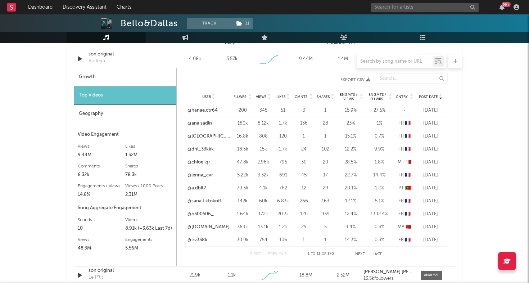
click at [361, 253] on button "Next" at bounding box center [360, 254] width 10 height 4
click at [195, 163] on link "@mwgli6" at bounding box center [197, 162] width 20 height 7
click at [364, 252] on button "Next" at bounding box center [360, 254] width 10 height 4
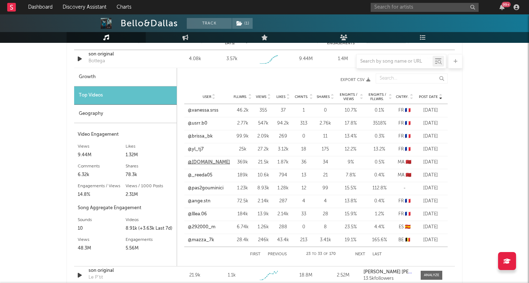
click at [204, 162] on link "@chaaay.kh" at bounding box center [209, 162] width 42 height 7
click at [198, 176] on link "@_reeda05" at bounding box center [200, 175] width 24 height 7
click at [204, 225] on link "@292000_m" at bounding box center [202, 226] width 28 height 7
click at [193, 241] on link "@mazza_7k" at bounding box center [201, 239] width 26 height 7
click at [361, 252] on button "Next" at bounding box center [360, 254] width 10 height 4
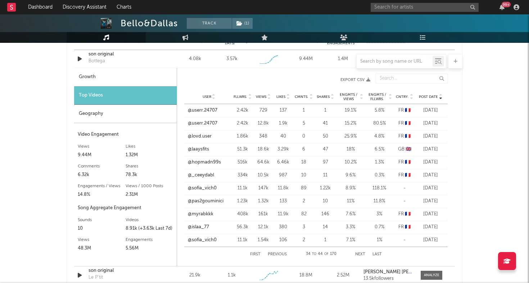
click at [360, 253] on button "Next" at bounding box center [360, 254] width 10 height 4
click at [198, 160] on link "@saaybrr_" at bounding box center [199, 162] width 23 height 7
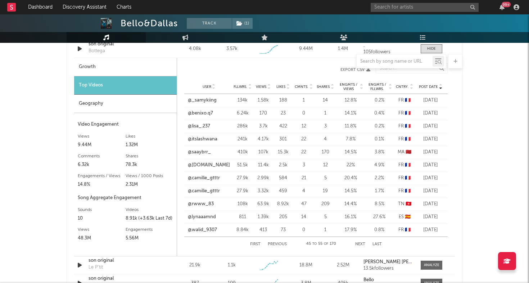
scroll to position [548, 0]
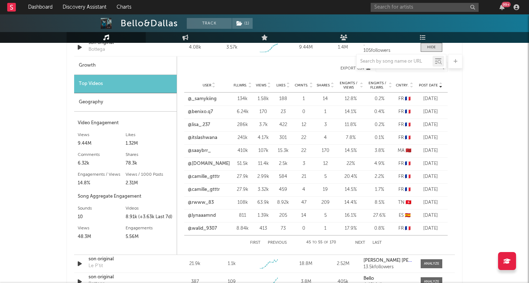
click at [360, 244] on button "Next" at bounding box center [360, 243] width 10 height 4
click at [209, 112] on link "@axel.whitten" at bounding box center [208, 112] width 42 height 14
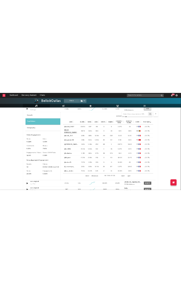
scroll to position [568, 0]
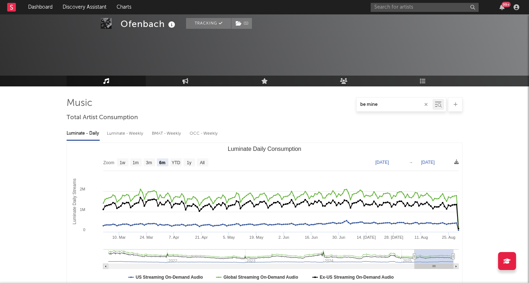
select select "6m"
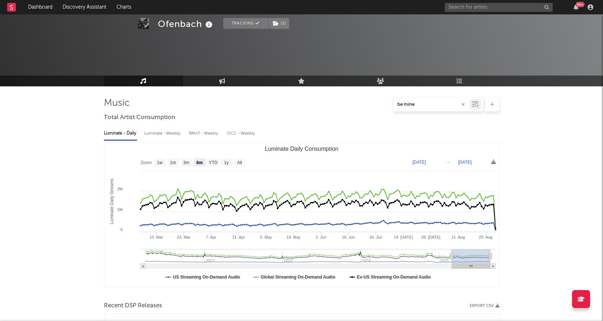
select select "6m"
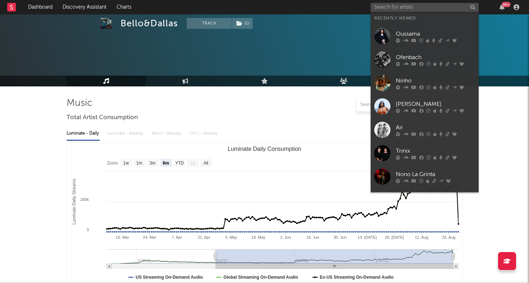
select select "6m"
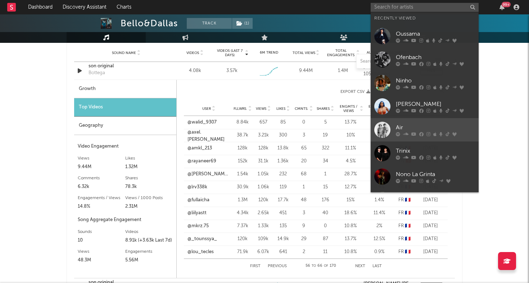
click at [391, 120] on link "Air" at bounding box center [425, 129] width 108 height 23
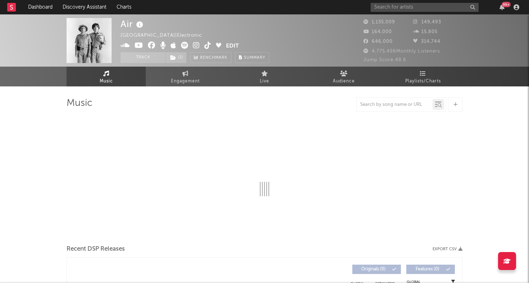
select select "6m"
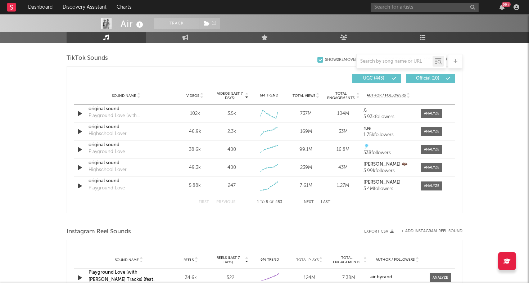
scroll to position [487, 0]
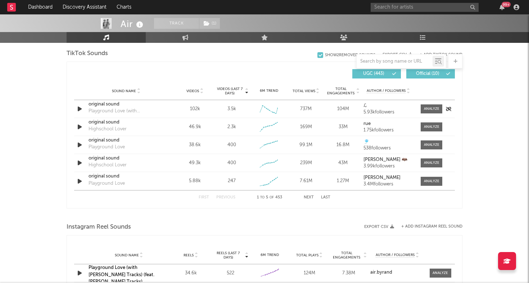
click at [81, 109] on icon "button" at bounding box center [80, 108] width 8 height 9
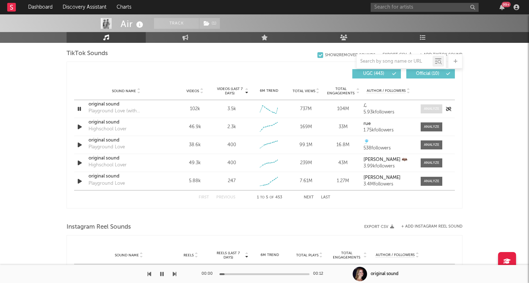
click at [425, 108] on div at bounding box center [431, 108] width 15 height 5
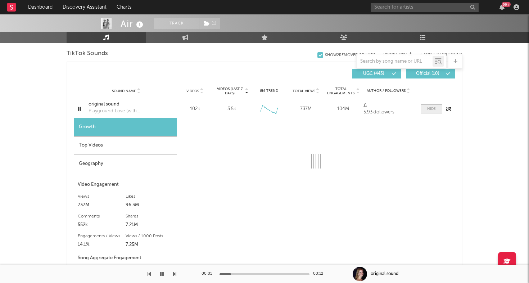
click at [425, 108] on span at bounding box center [432, 108] width 22 height 9
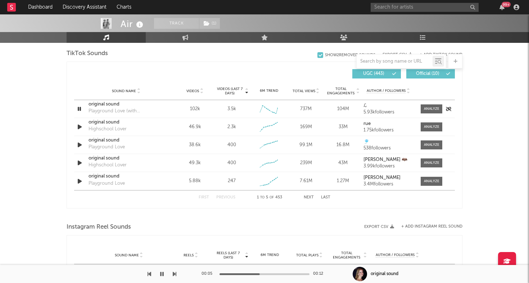
click at [79, 108] on icon "button" at bounding box center [79, 108] width 7 height 9
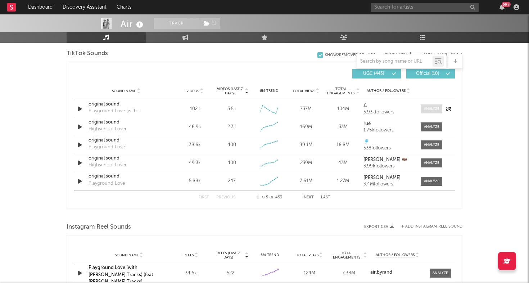
click at [427, 110] on div at bounding box center [431, 108] width 15 height 5
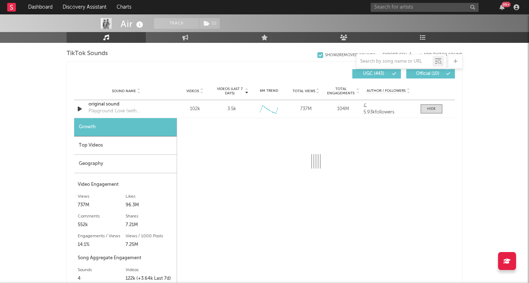
click at [122, 154] on div "Top Videos" at bounding box center [125, 145] width 103 height 18
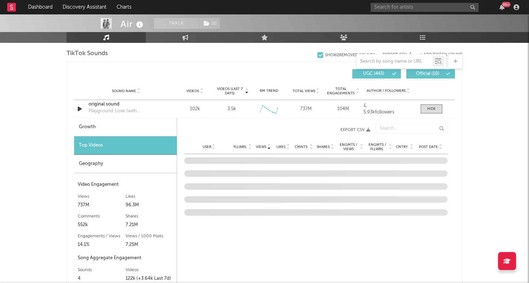
click at [126, 138] on div "Top Videos" at bounding box center [125, 145] width 103 height 18
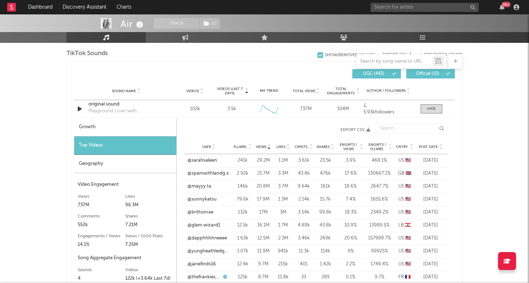
click at [131, 129] on div "Growth" at bounding box center [125, 127] width 102 height 18
select select "6m"
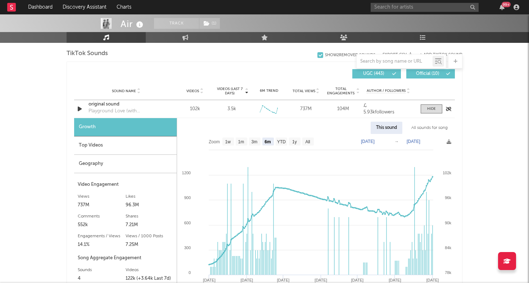
click at [78, 109] on icon "button" at bounding box center [80, 108] width 8 height 9
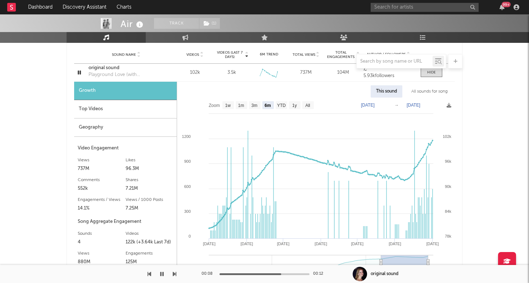
scroll to position [524, 0]
click at [80, 72] on icon "button" at bounding box center [79, 72] width 7 height 9
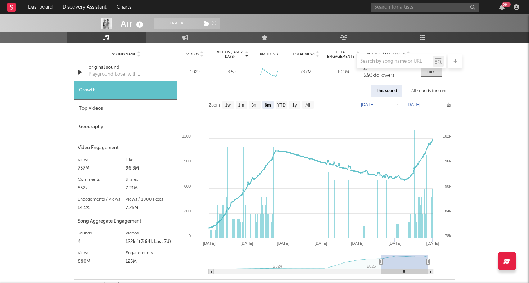
click at [100, 67] on div at bounding box center [265, 61] width 396 height 14
click at [100, 74] on div "Playground Love (with [PERSON_NAME] Tracks)" at bounding box center [126, 74] width 75 height 7
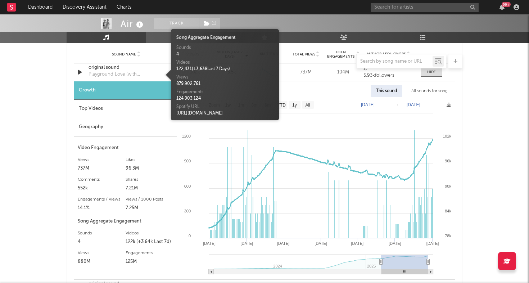
click at [111, 65] on div at bounding box center [265, 61] width 396 height 14
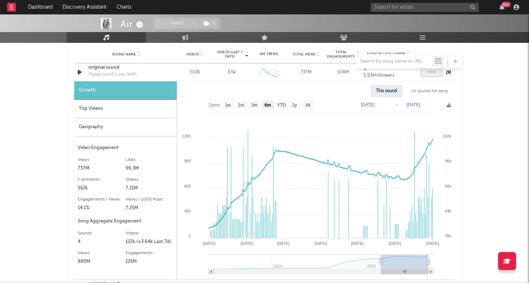
click at [429, 72] on div at bounding box center [431, 71] width 9 height 5
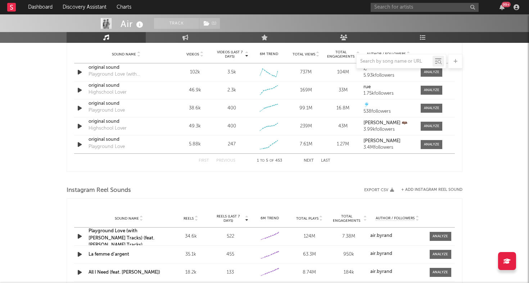
click at [108, 67] on div at bounding box center [265, 61] width 396 height 14
click at [100, 67] on div at bounding box center [265, 61] width 396 height 14
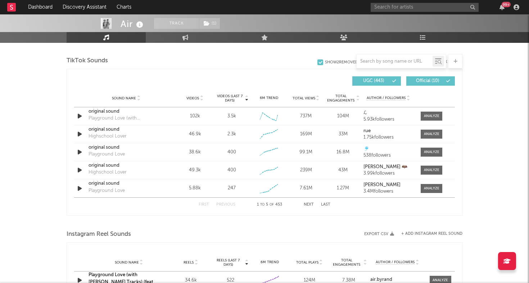
scroll to position [473, 0]
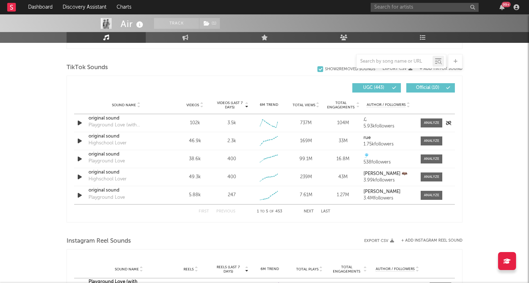
click at [99, 126] on div "Playground Love (with [PERSON_NAME] Tracks)" at bounding box center [126, 125] width 75 height 7
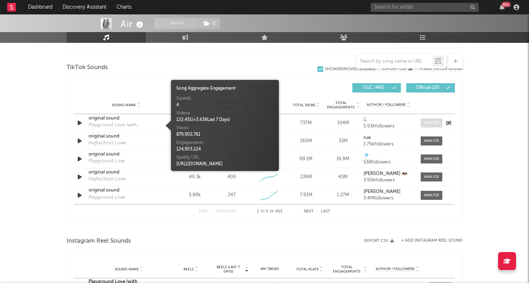
click at [426, 127] on span at bounding box center [432, 122] width 22 height 9
select select "6m"
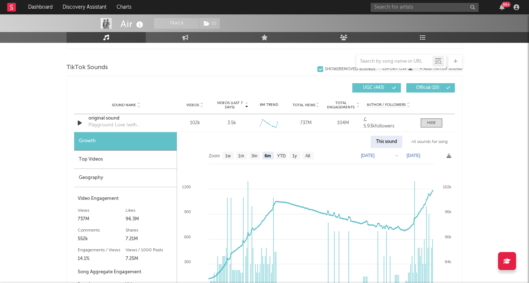
click at [118, 159] on div "Top Videos" at bounding box center [125, 159] width 103 height 18
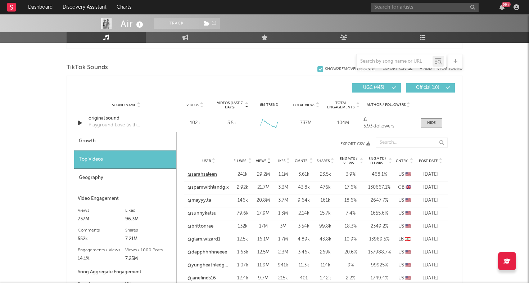
click at [207, 175] on link "@sarahsaleen" at bounding box center [202, 174] width 30 height 7
click at [425, 163] on div "Post Date" at bounding box center [430, 160] width 27 height 5
click at [200, 172] on link "@itschelseahope" at bounding box center [205, 174] width 36 height 7
click at [426, 124] on span at bounding box center [432, 122] width 22 height 9
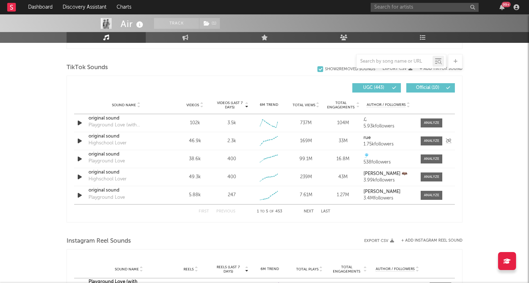
click at [80, 142] on icon "button" at bounding box center [80, 140] width 8 height 9
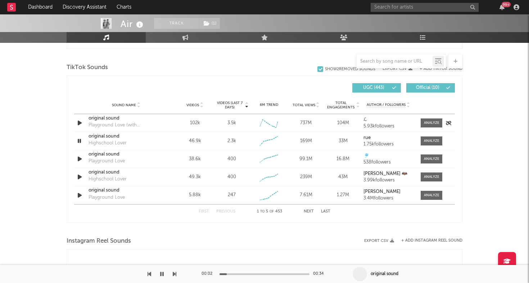
click at [82, 121] on icon "button" at bounding box center [80, 122] width 8 height 9
click at [80, 140] on icon "button" at bounding box center [80, 140] width 8 height 9
click at [230, 274] on div at bounding box center [264, 274] width 90 height 2
click at [163, 274] on icon "button" at bounding box center [162, 274] width 4 height 6
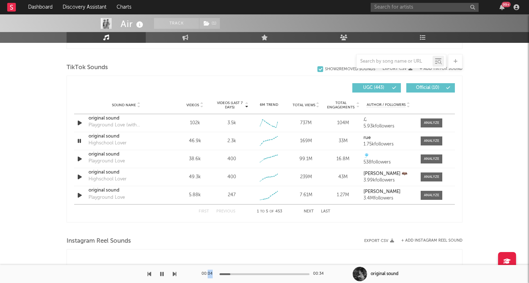
drag, startPoint x: 232, startPoint y: 274, endPoint x: 208, endPoint y: 274, distance: 24.8
click at [208, 274] on div "00:04 00:34" at bounding box center [264, 274] width 126 height 18
click at [81, 157] on icon "button" at bounding box center [80, 158] width 8 height 9
click at [80, 142] on icon "button" at bounding box center [80, 140] width 8 height 9
click at [241, 272] on div "00:03 00:34" at bounding box center [264, 274] width 126 height 18
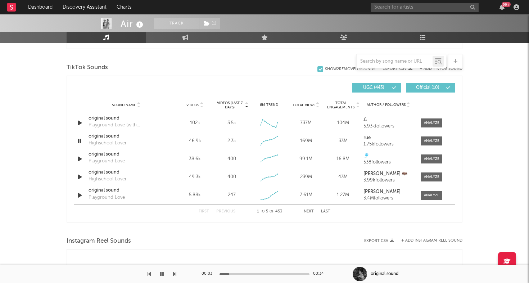
click at [244, 273] on div at bounding box center [264, 274] width 90 height 2
click at [264, 273] on div at bounding box center [264, 274] width 90 height 2
click at [283, 273] on div at bounding box center [264, 274] width 90 height 2
click at [299, 274] on div at bounding box center [264, 274] width 90 height 2
click at [81, 160] on icon "button" at bounding box center [80, 158] width 8 height 9
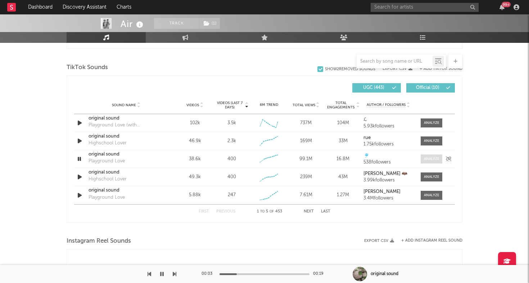
click at [424, 158] on div at bounding box center [431, 158] width 15 height 5
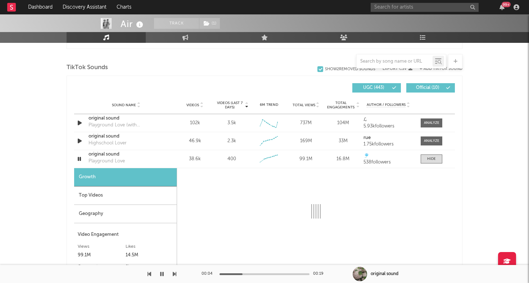
click at [100, 216] on div "Geography" at bounding box center [125, 214] width 103 height 18
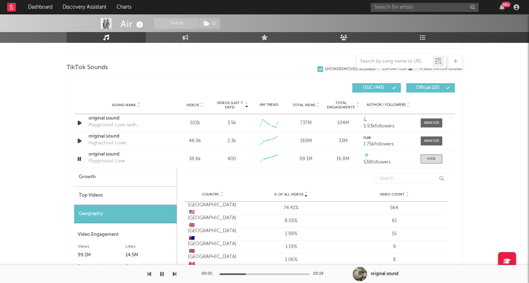
click at [111, 200] on div "Top Videos" at bounding box center [125, 195] width 103 height 18
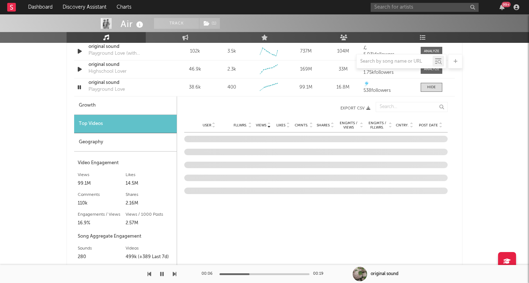
scroll to position [553, 0]
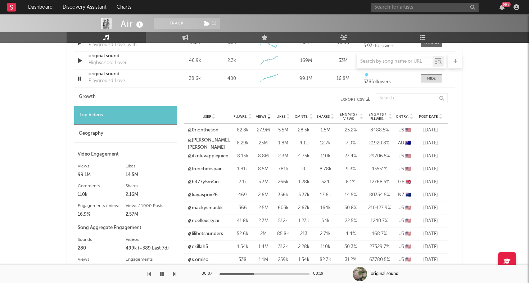
click at [429, 118] on span "Post Date" at bounding box center [428, 116] width 19 height 4
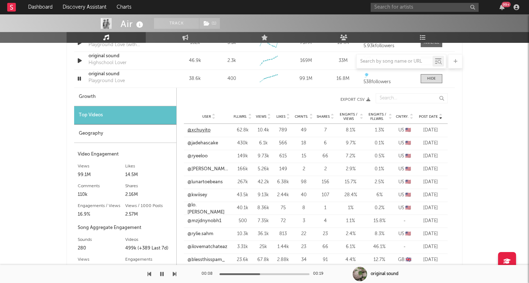
click at [201, 132] on link "@xchuyito" at bounding box center [198, 130] width 23 height 7
click at [83, 79] on icon "button" at bounding box center [79, 78] width 7 height 9
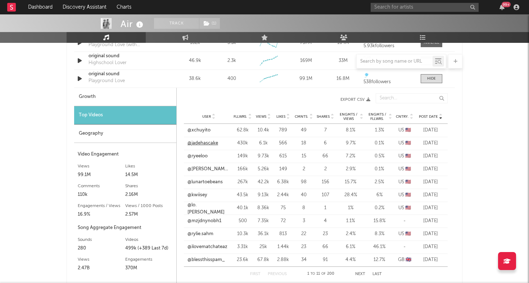
click at [200, 144] on link "@jadehascake" at bounding box center [202, 143] width 31 height 7
click at [198, 156] on link "@ryeeloo" at bounding box center [197, 156] width 20 height 7
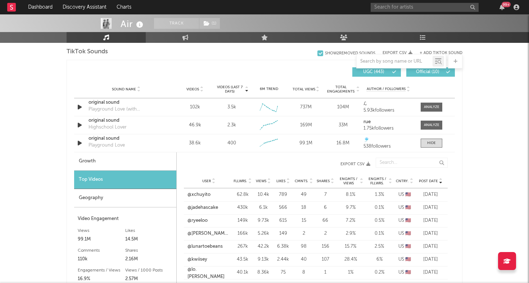
scroll to position [488, 0]
click at [191, 90] on span "Videos" at bounding box center [192, 90] width 13 height 4
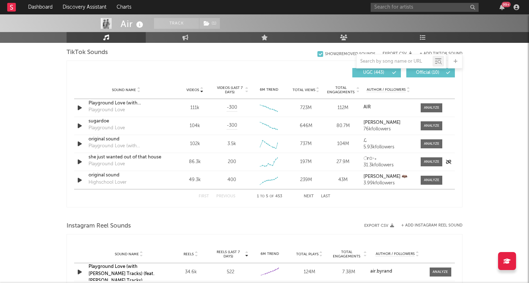
click at [81, 160] on icon "button" at bounding box center [80, 161] width 8 height 9
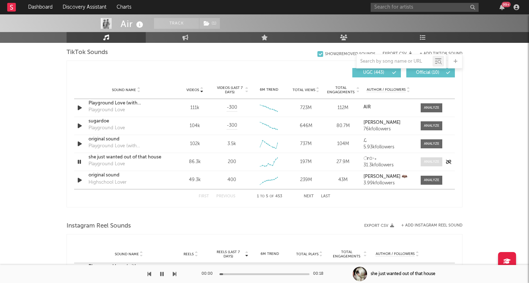
click at [422, 162] on span at bounding box center [432, 161] width 22 height 9
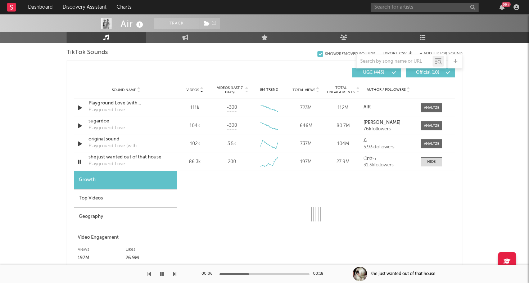
select select "6m"
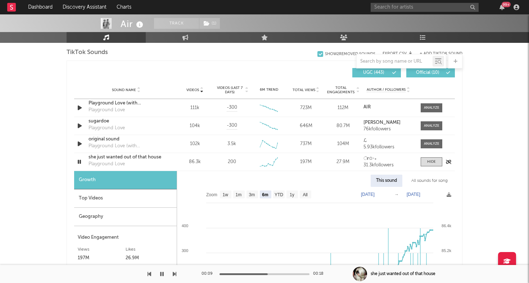
click at [77, 162] on icon "button" at bounding box center [79, 161] width 7 height 9
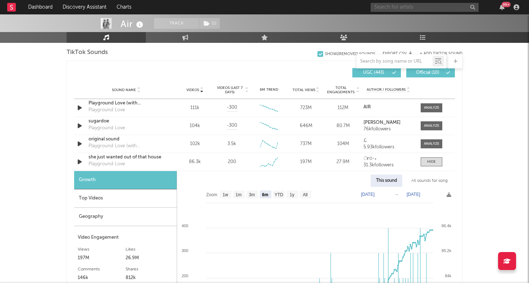
click at [409, 5] on input "text" at bounding box center [425, 7] width 108 height 9
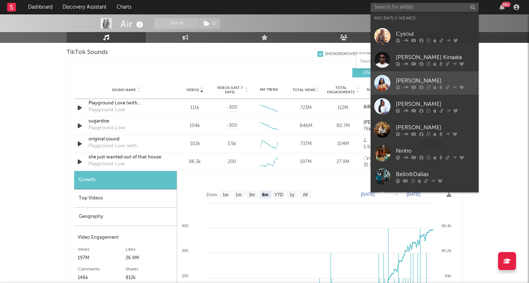
click at [384, 78] on div at bounding box center [382, 83] width 16 height 16
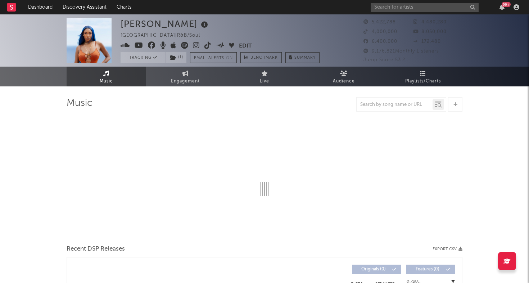
select select "6m"
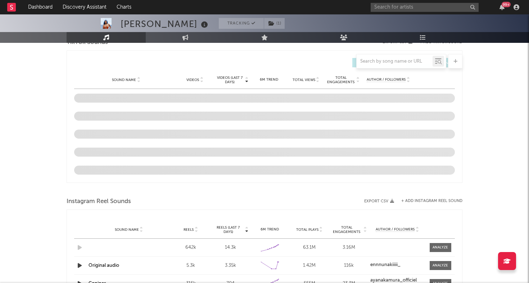
scroll to position [506, 0]
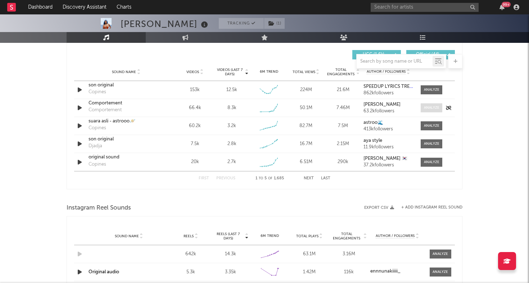
click at [424, 109] on div at bounding box center [431, 107] width 15 height 5
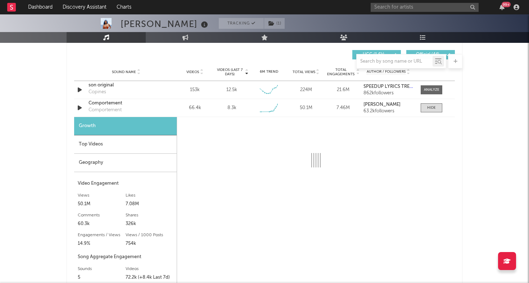
click at [103, 161] on div "Geography" at bounding box center [125, 163] width 103 height 18
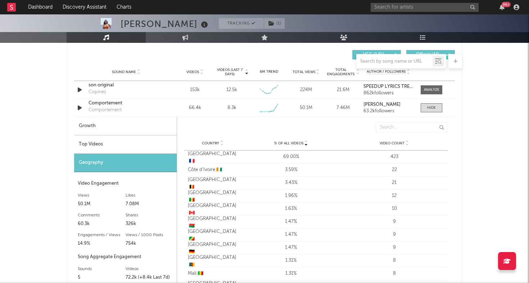
click at [117, 140] on div "Top Videos" at bounding box center [125, 144] width 103 height 18
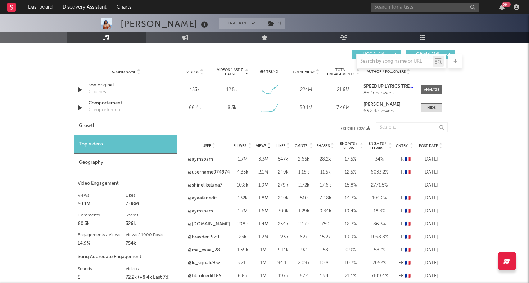
click at [432, 143] on div "Post Date" at bounding box center [430, 145] width 27 height 5
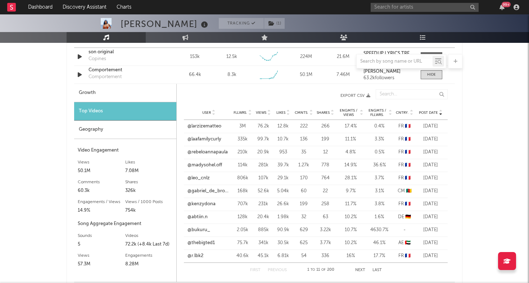
scroll to position [542, 0]
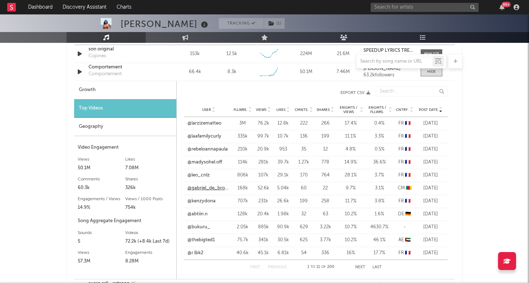
click at [212, 187] on link "@gabriel_de_brooklin" at bounding box center [208, 188] width 42 height 7
click at [357, 264] on div "First Previous 1 to 11 of 200 Next Last" at bounding box center [316, 267] width 132 height 14
click at [357, 266] on div "Dashboard Discovery Assistant Charts 99 + Notifications Settings Mark all as re…" at bounding box center [264, 197] width 529 height 1449
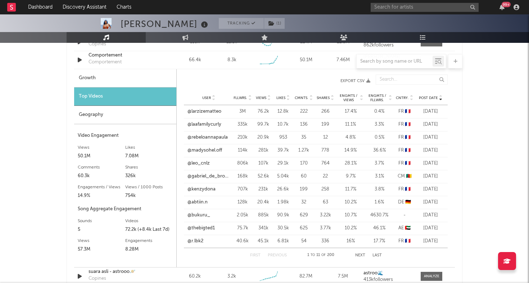
scroll to position [555, 0]
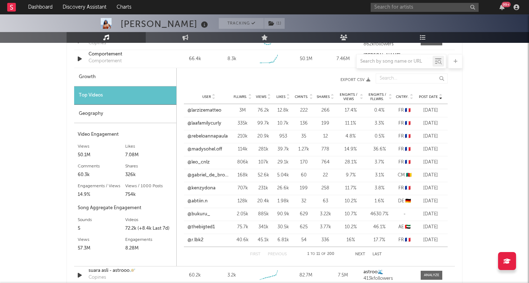
click at [359, 252] on div "First Previous 1 to 11 of 200 Next Last" at bounding box center [316, 254] width 132 height 14
click at [357, 254] on button "Next" at bounding box center [360, 254] width 10 height 4
click at [357, 255] on button "Next" at bounding box center [360, 254] width 10 height 4
click at [196, 124] on link "@leny.dpt" at bounding box center [198, 123] width 22 height 7
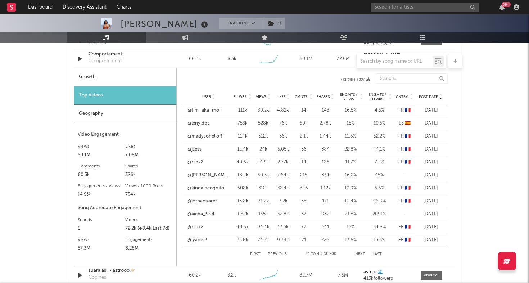
click at [359, 254] on button "Next" at bounding box center [360, 254] width 10 height 4
click at [207, 123] on link "@usuel.youta" at bounding box center [201, 123] width 29 height 7
click at [360, 253] on button "Next" at bounding box center [360, 254] width 10 height 4
click at [201, 136] on link "@anaissss_.mr" at bounding box center [204, 136] width 32 height 7
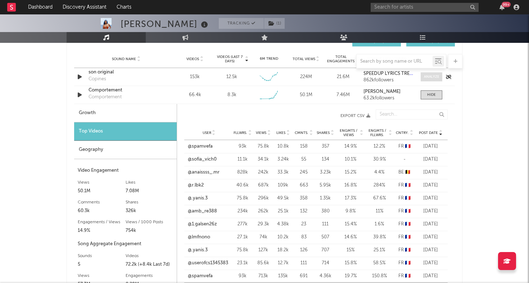
scroll to position [517, 0]
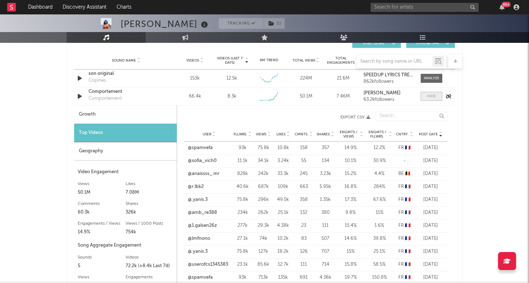
click at [431, 96] on div at bounding box center [431, 96] width 9 height 5
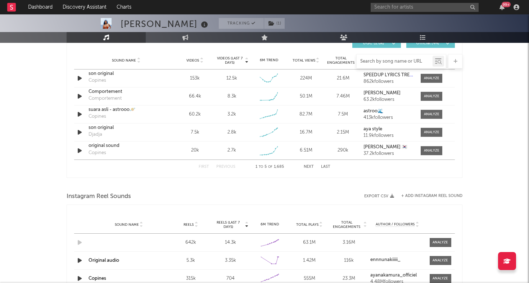
click at [399, 59] on input "text" at bounding box center [395, 62] width 76 height 6
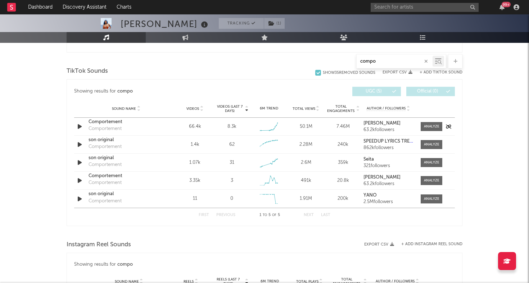
scroll to position [354, 0]
type input "compo"
click at [433, 145] on div at bounding box center [431, 144] width 15 height 5
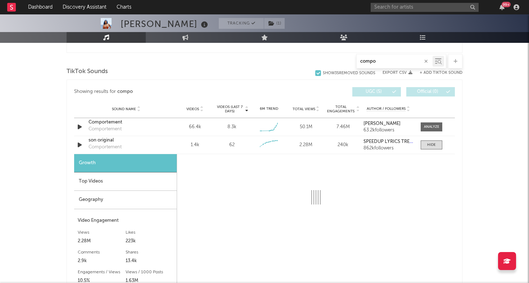
click at [117, 180] on div "Top Videos" at bounding box center [125, 181] width 103 height 18
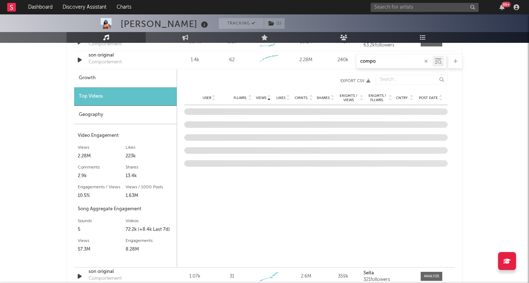
scroll to position [447, 0]
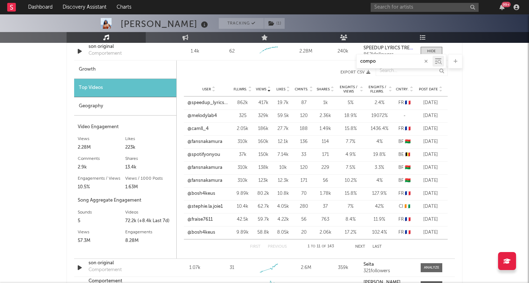
click at [428, 91] on span "Post Date" at bounding box center [428, 89] width 19 height 4
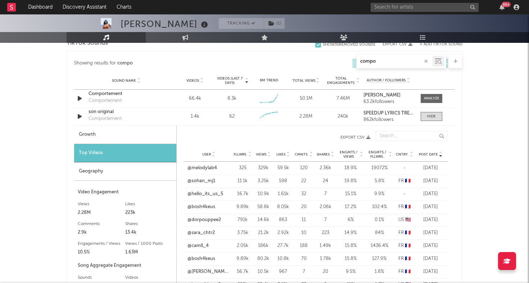
scroll to position [382, 0]
click at [431, 95] on span at bounding box center [432, 98] width 22 height 9
select select "6m"
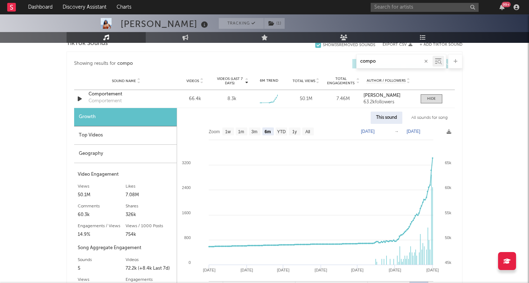
click at [136, 153] on div "Geography" at bounding box center [125, 154] width 103 height 18
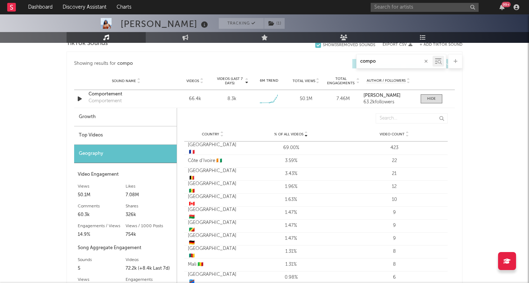
click at [135, 136] on div "Top Videos" at bounding box center [125, 135] width 103 height 18
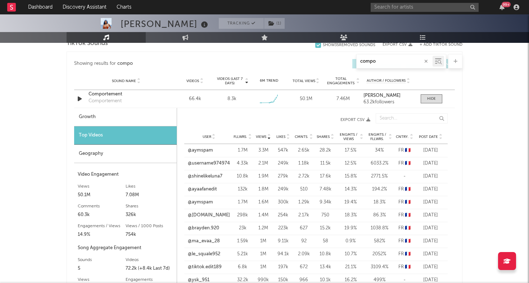
click at [421, 136] on span "Post Date" at bounding box center [428, 137] width 19 height 4
click at [210, 151] on link "@larzizematteo" at bounding box center [204, 150] width 34 height 7
click at [210, 162] on link "@laafamilycurly" at bounding box center [204, 163] width 34 height 7
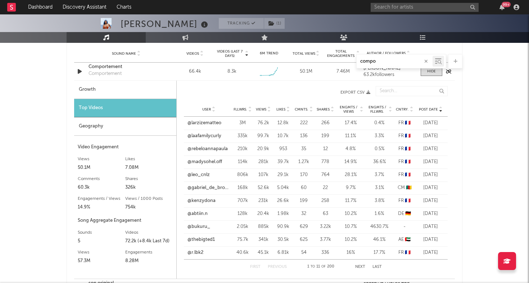
scroll to position [411, 0]
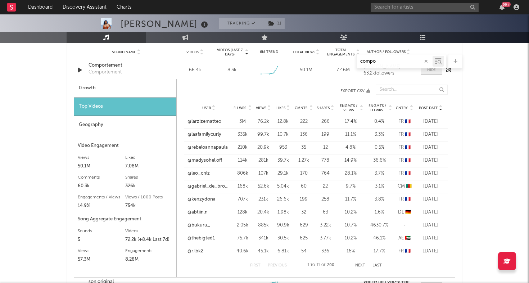
click at [427, 71] on div at bounding box center [431, 69] width 9 height 5
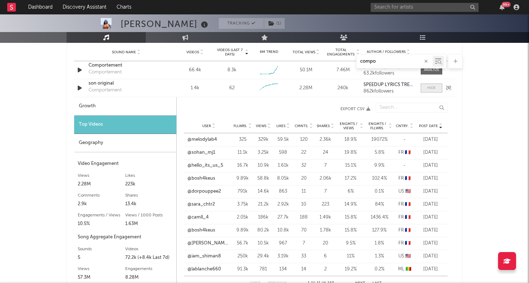
click at [436, 89] on span at bounding box center [432, 87] width 22 height 9
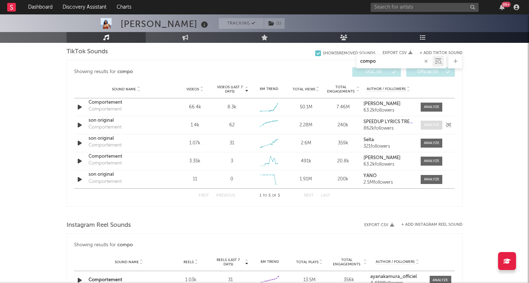
scroll to position [369, 0]
